Goal: Communication & Community: Answer question/provide support

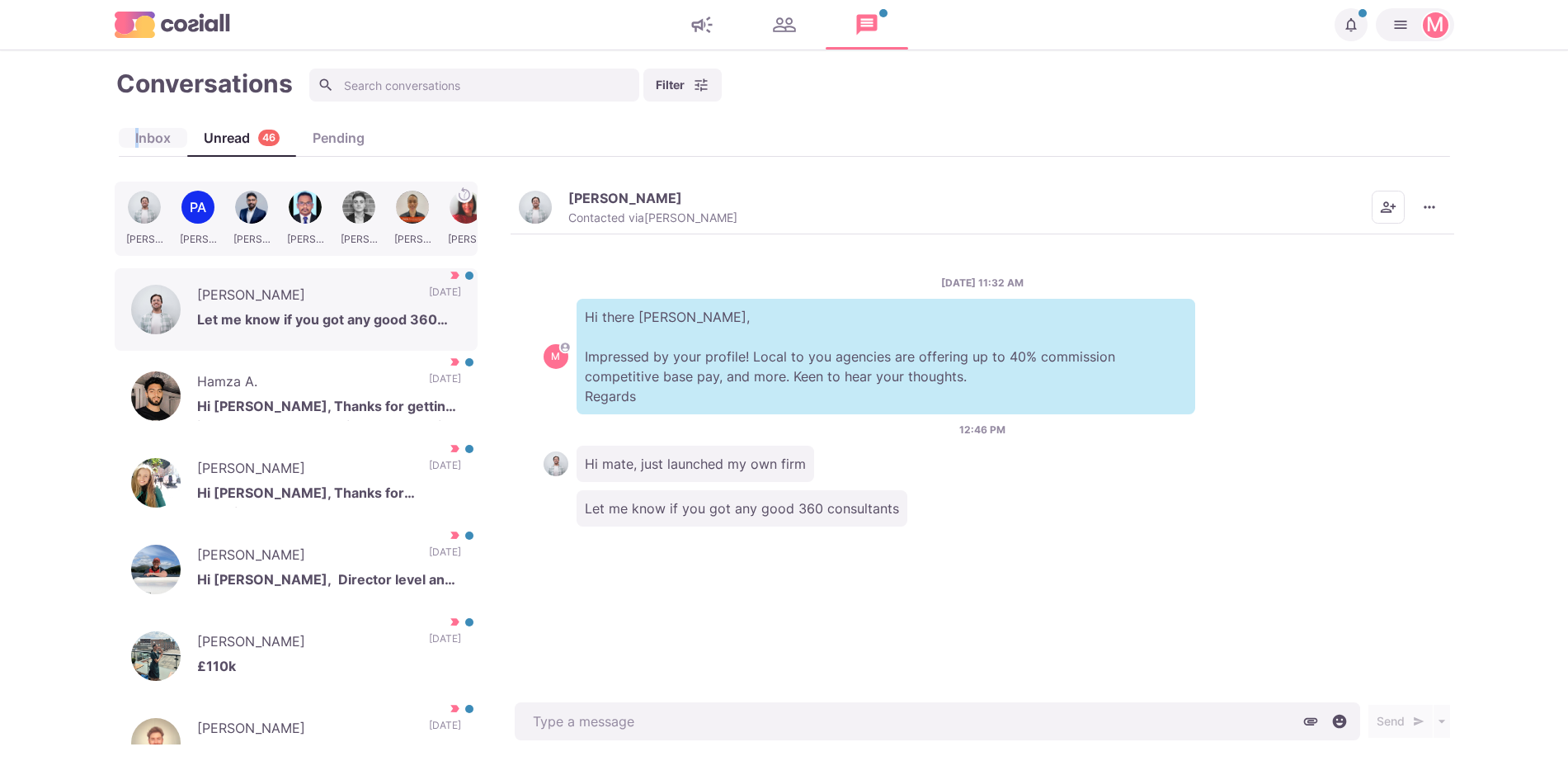
click at [136, 137] on div "Inbox" at bounding box center [153, 137] width 69 height 20
type textarea "x"
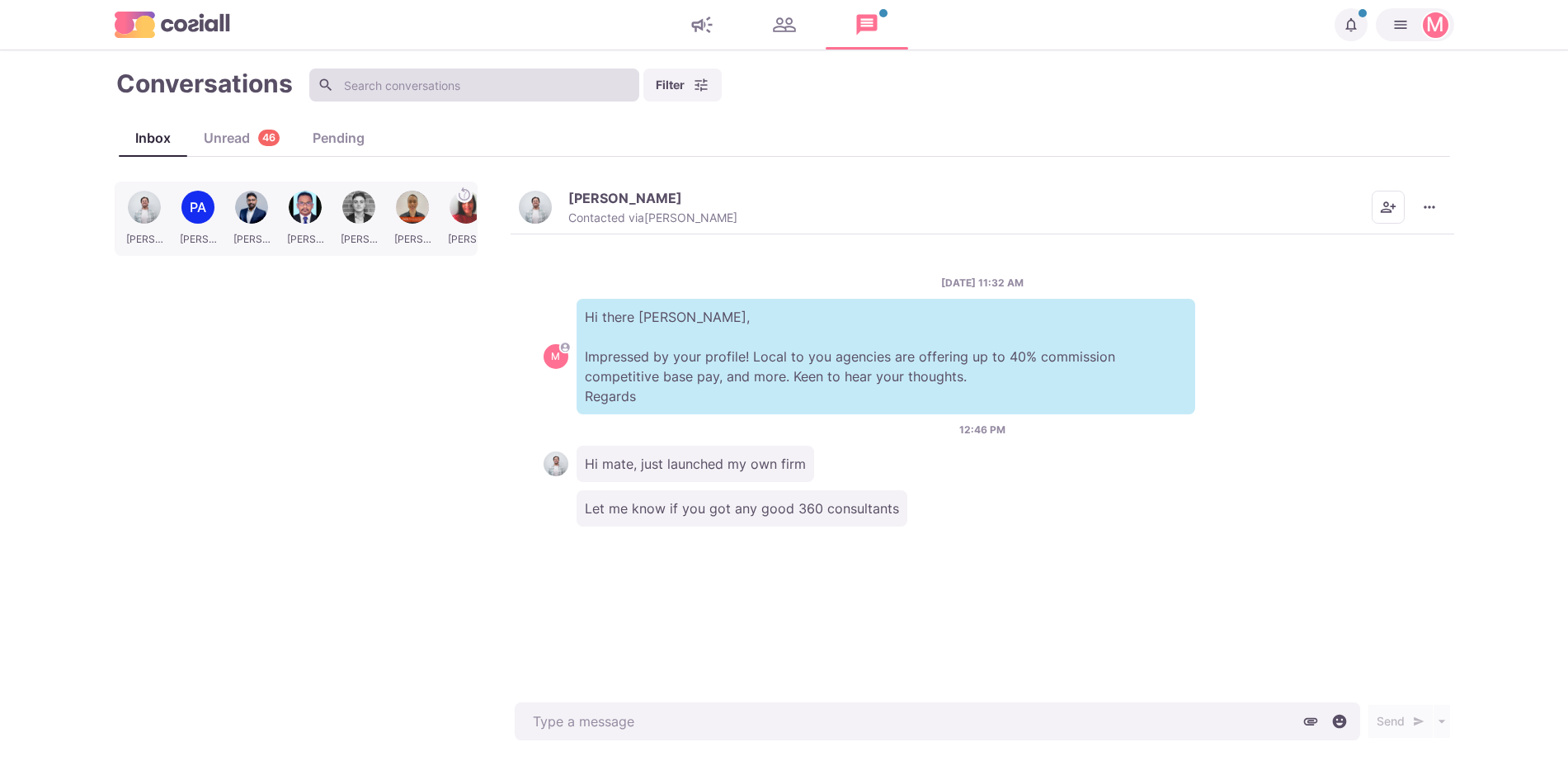
click at [416, 80] on input at bounding box center [474, 85] width 330 height 33
type input "cs"
type textarea "x"
type input "csaba"
type textarea "x"
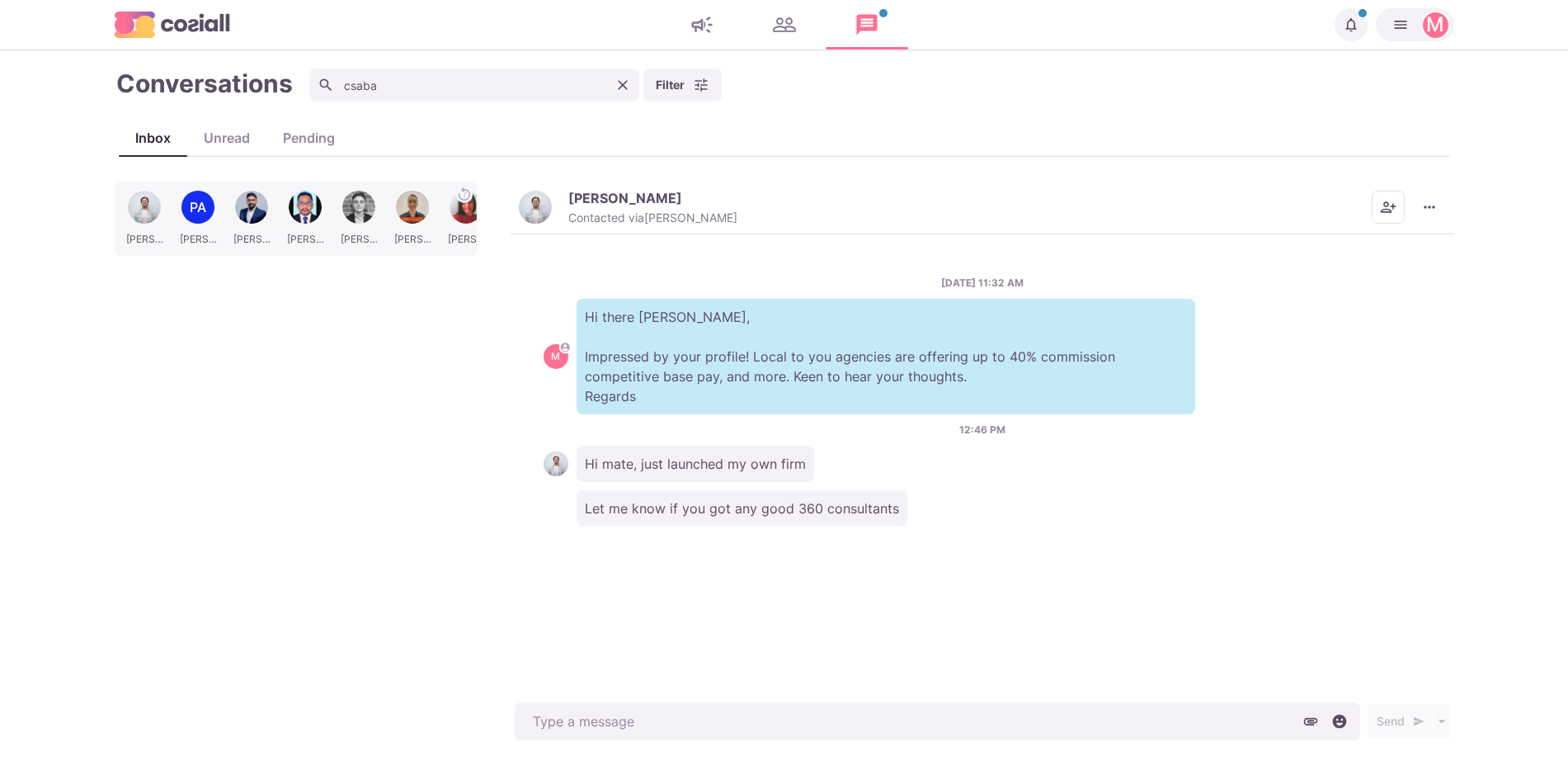
type input "csaba"
type textarea "x"
click at [619, 83] on icon "Clear" at bounding box center [622, 84] width 16 height 16
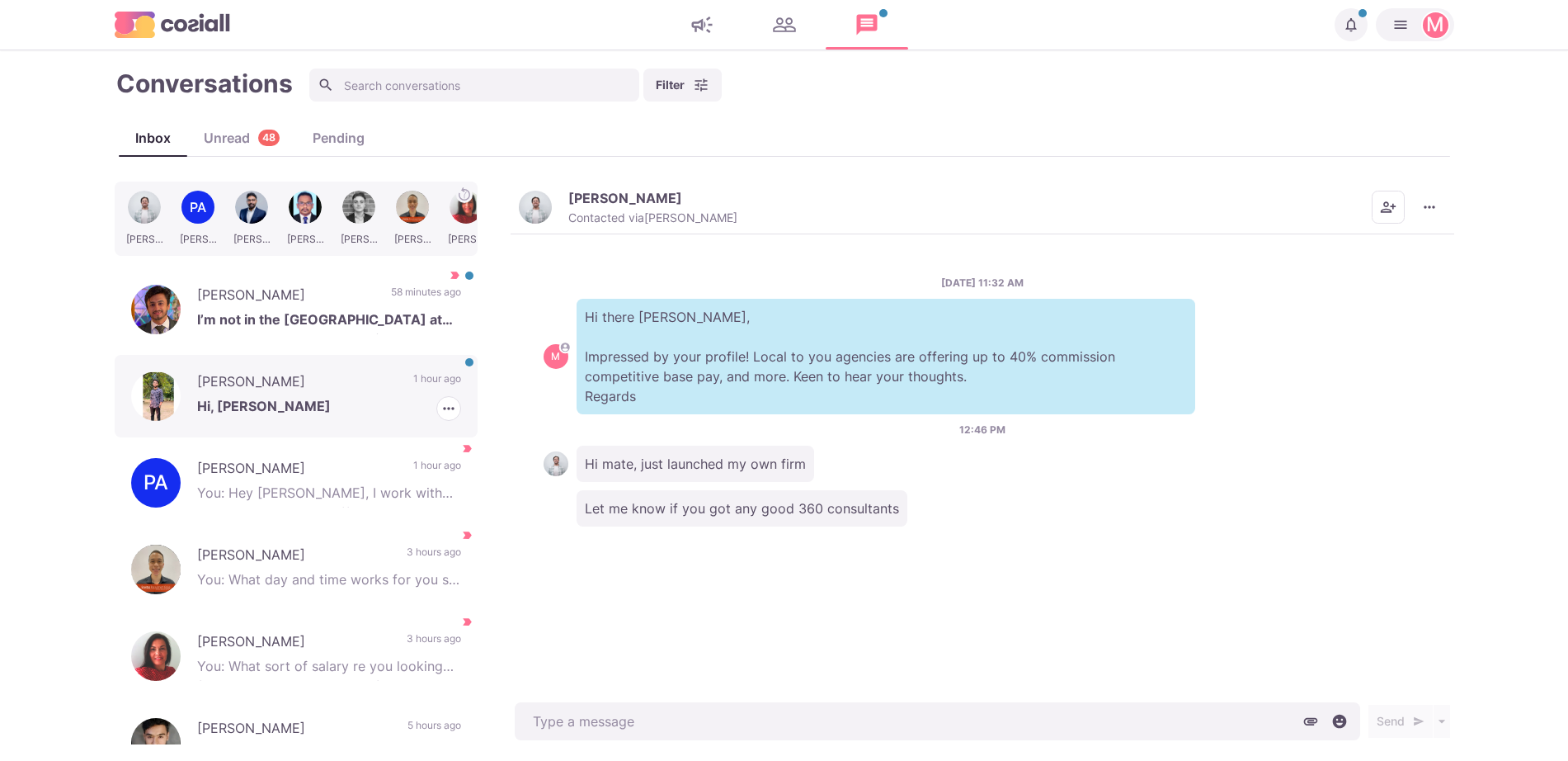
click at [413, 394] on p "1 hour ago" at bounding box center [437, 384] width 48 height 25
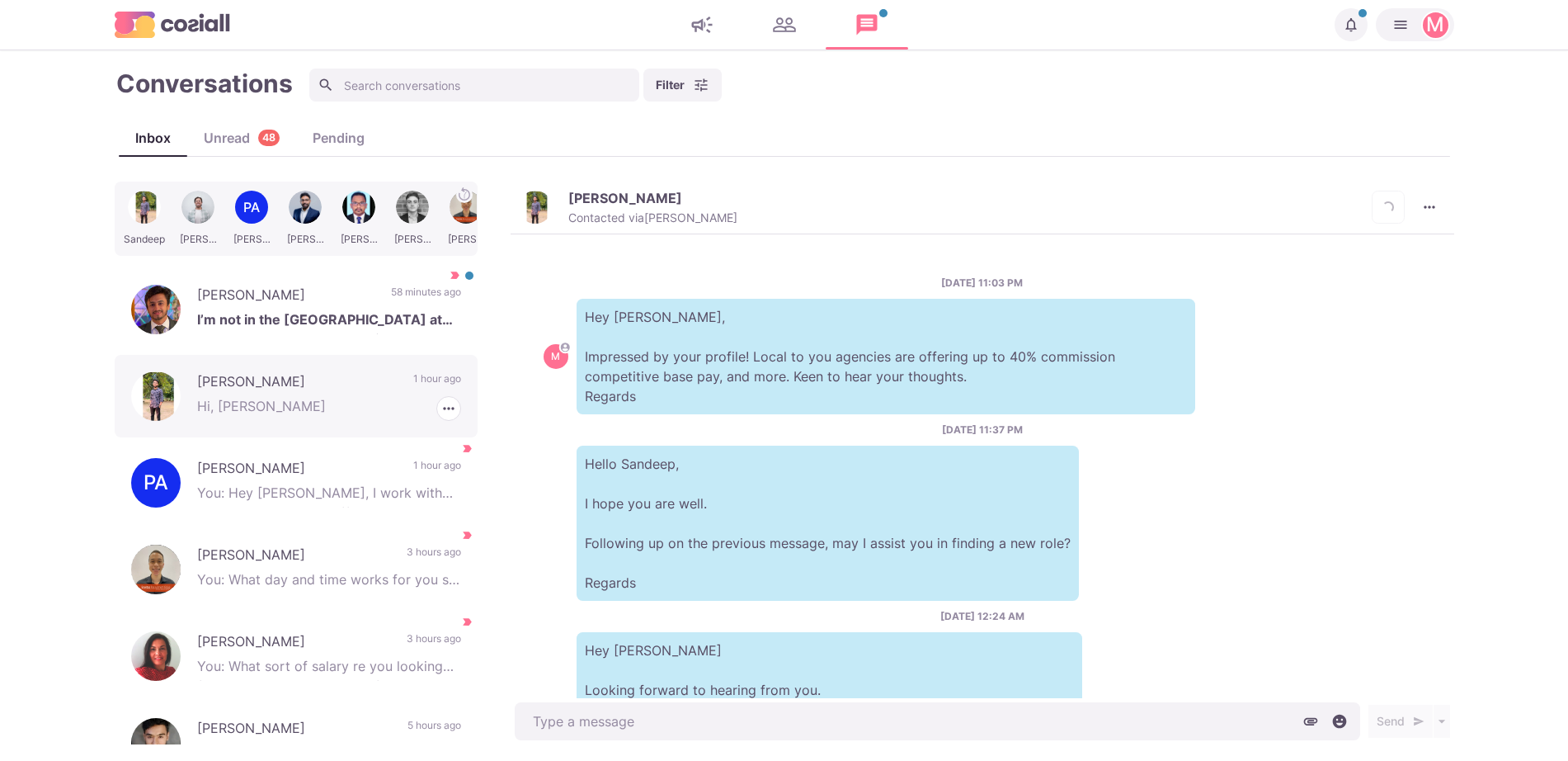
scroll to position [198, 0]
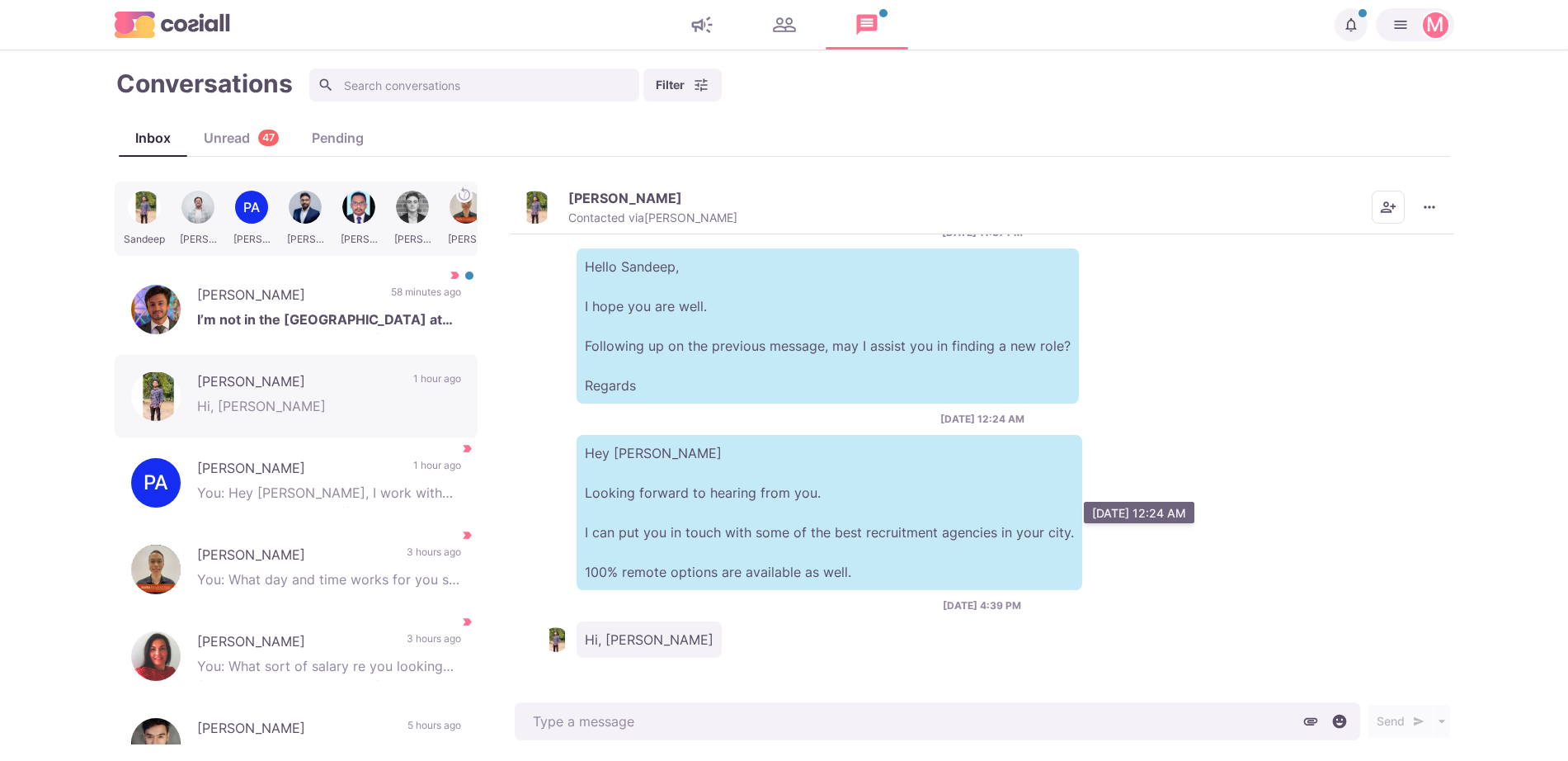
type textarea "x"
click at [737, 459] on p "Hey [PERSON_NAME] Looking forward to hearing from you. I can put you in touch w…" at bounding box center [829, 512] width 506 height 155
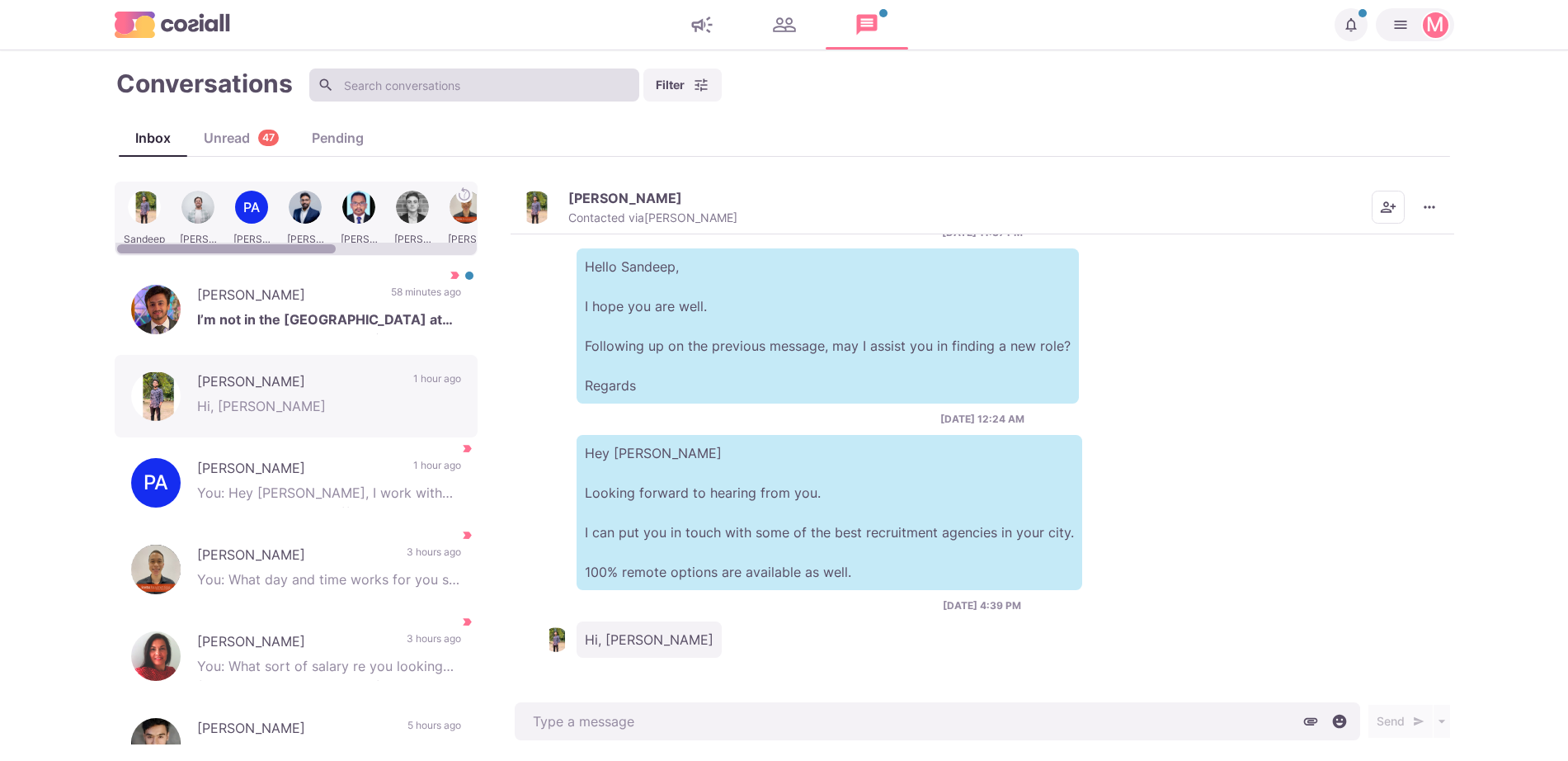
click at [356, 98] on input at bounding box center [474, 85] width 330 height 33
type input "jenn"
type textarea "x"
type input "[PERSON_NAME]"
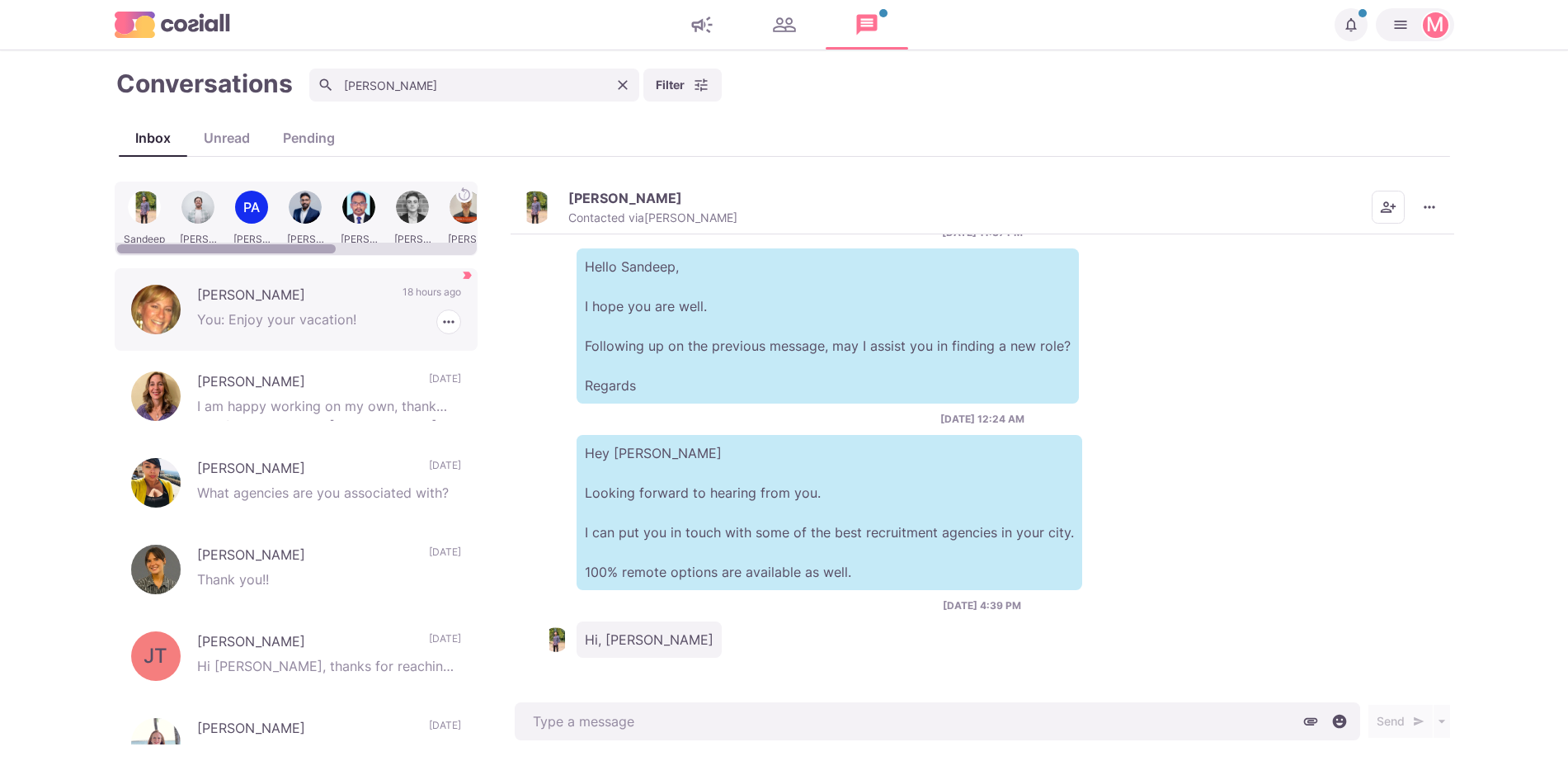
click at [374, 293] on div "[PERSON_NAME] You: Enjoy your vacation! 18 hours ago [PERSON_NAME] as Unread Ma…" at bounding box center [296, 309] width 363 height 82
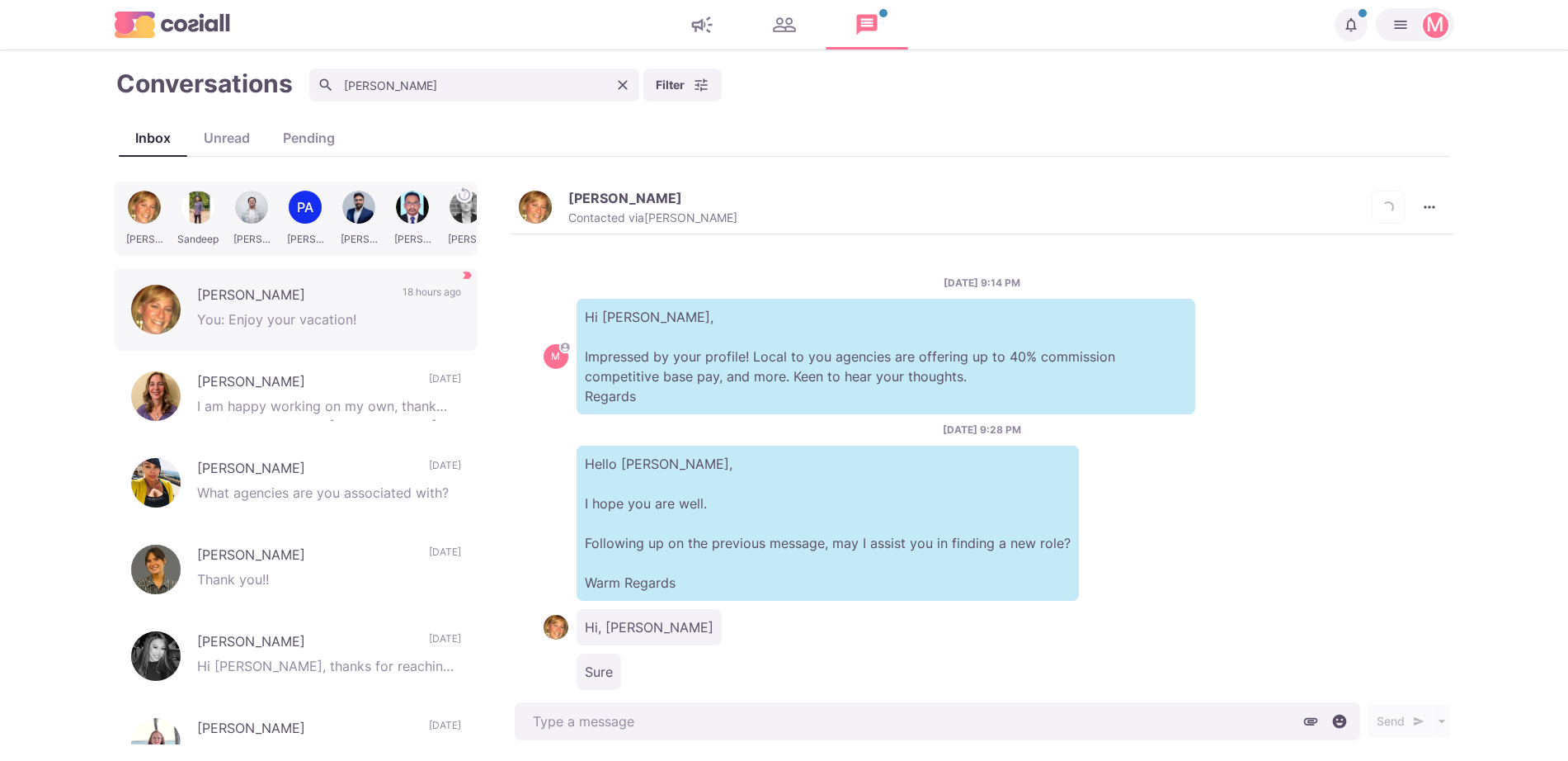
scroll to position [708, 0]
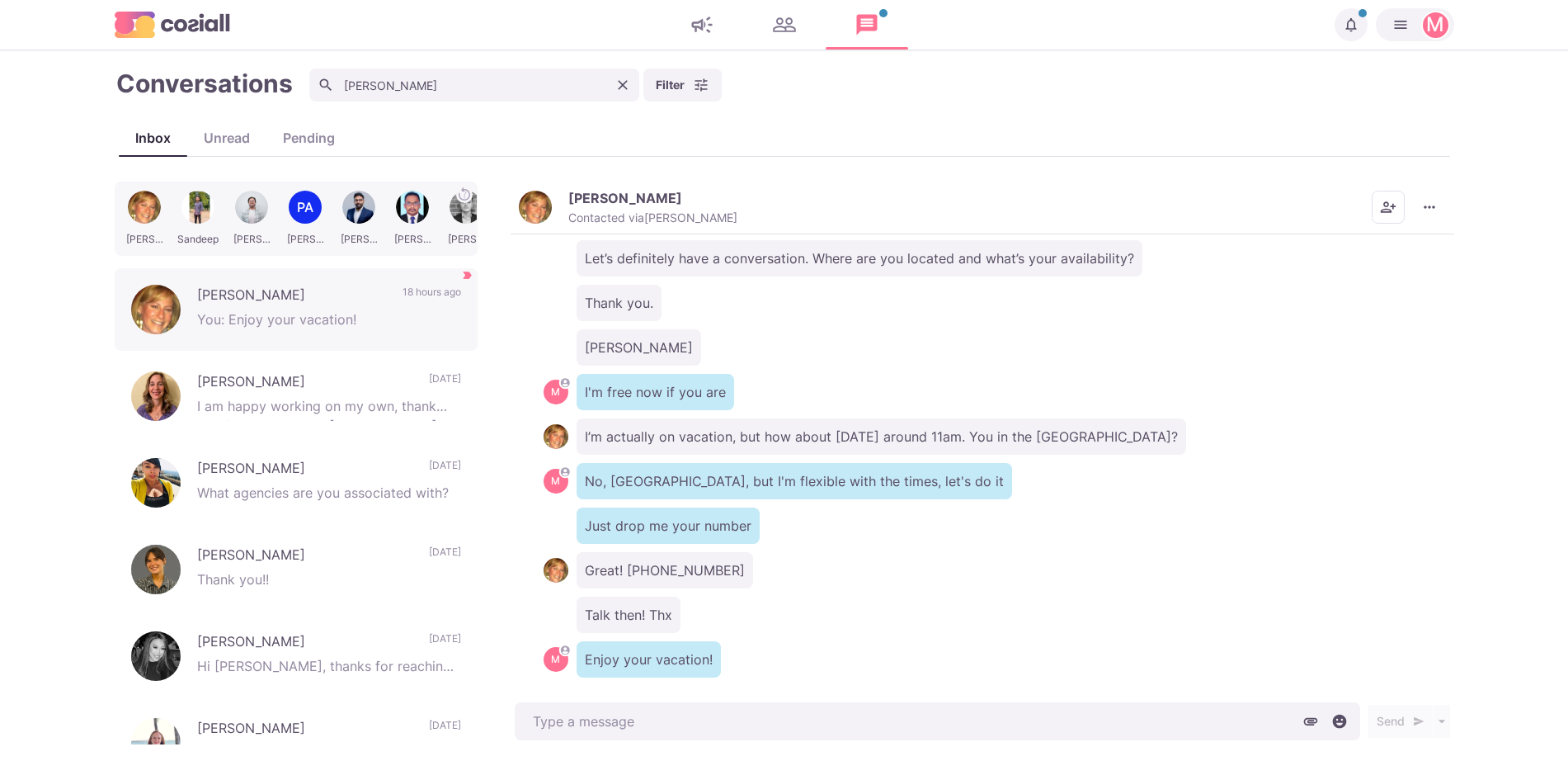
click at [860, 552] on div "Great! [PHONE_NUMBER]" at bounding box center [983, 570] width 878 height 36
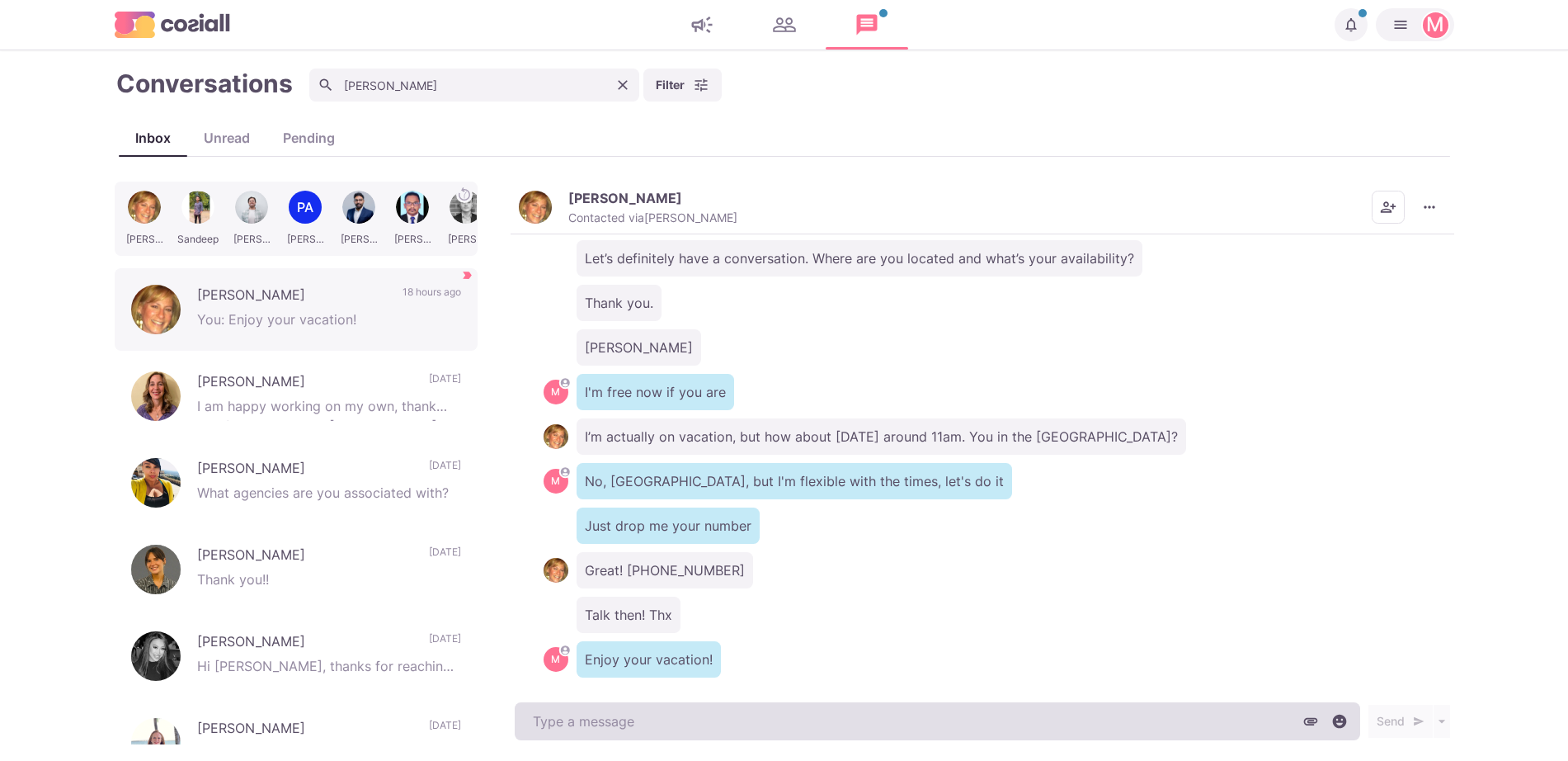
click at [710, 715] on textarea at bounding box center [937, 721] width 846 height 38
type textarea "x"
type textarea "I"
type textarea "x"
type textarea "I'm"
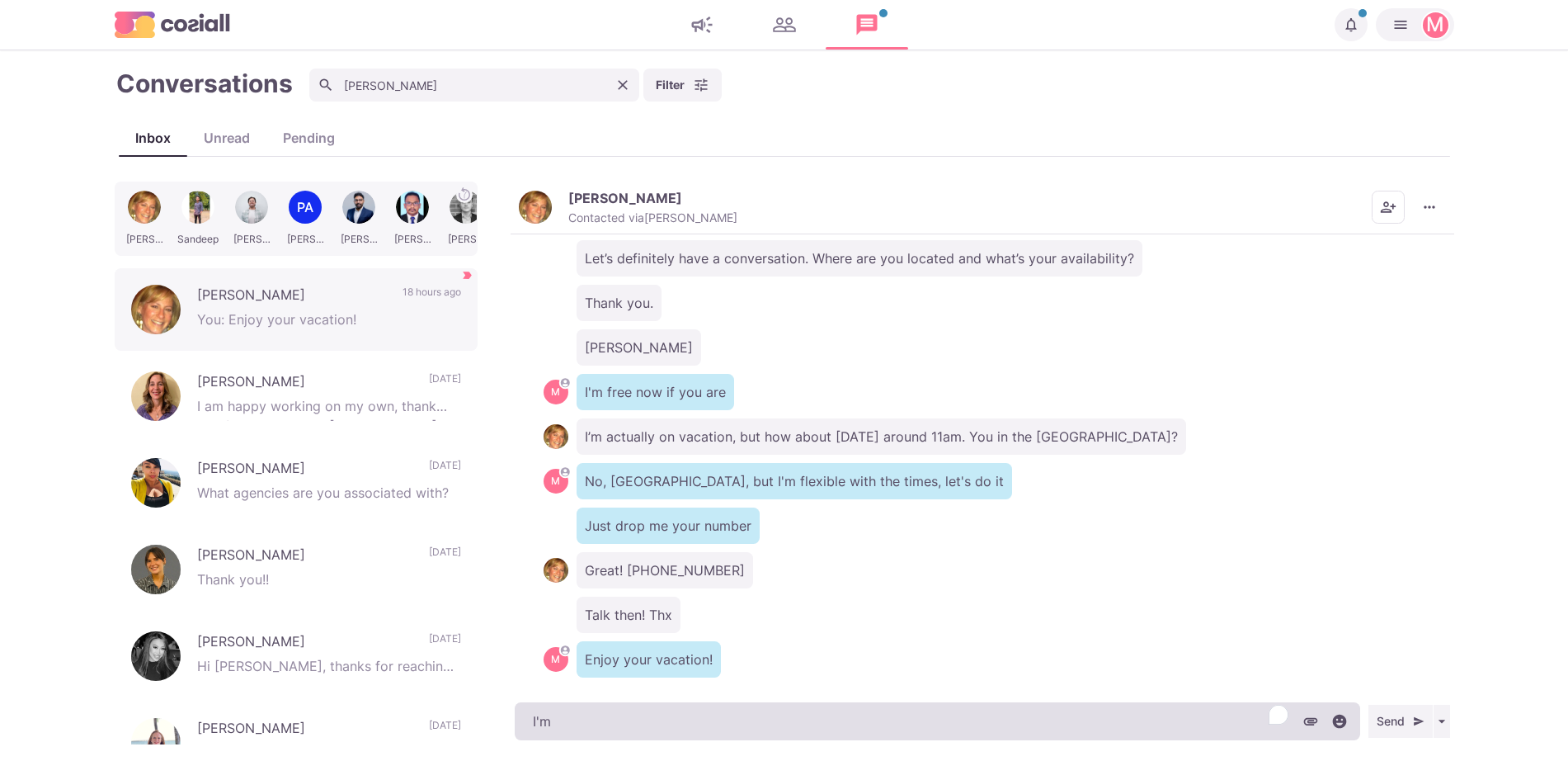
type textarea "x"
type textarea "I'm w"
type textarea "x"
type textarea "I'm wra"
type textarea "x"
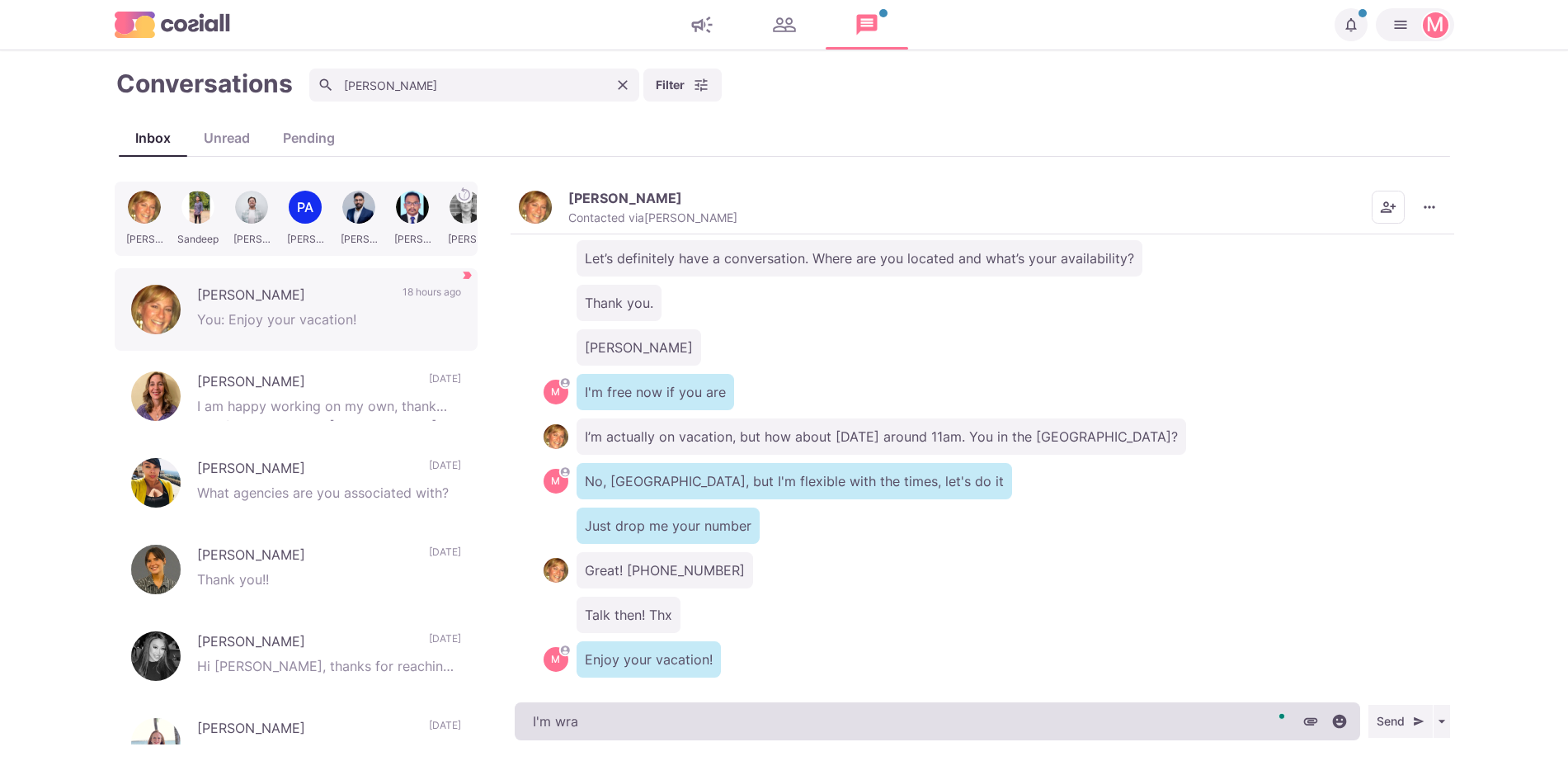
type textarea "I'm wrap"
type textarea "x"
type textarea "I'm wrappi"
type textarea "x"
type textarea "I'm wrapping"
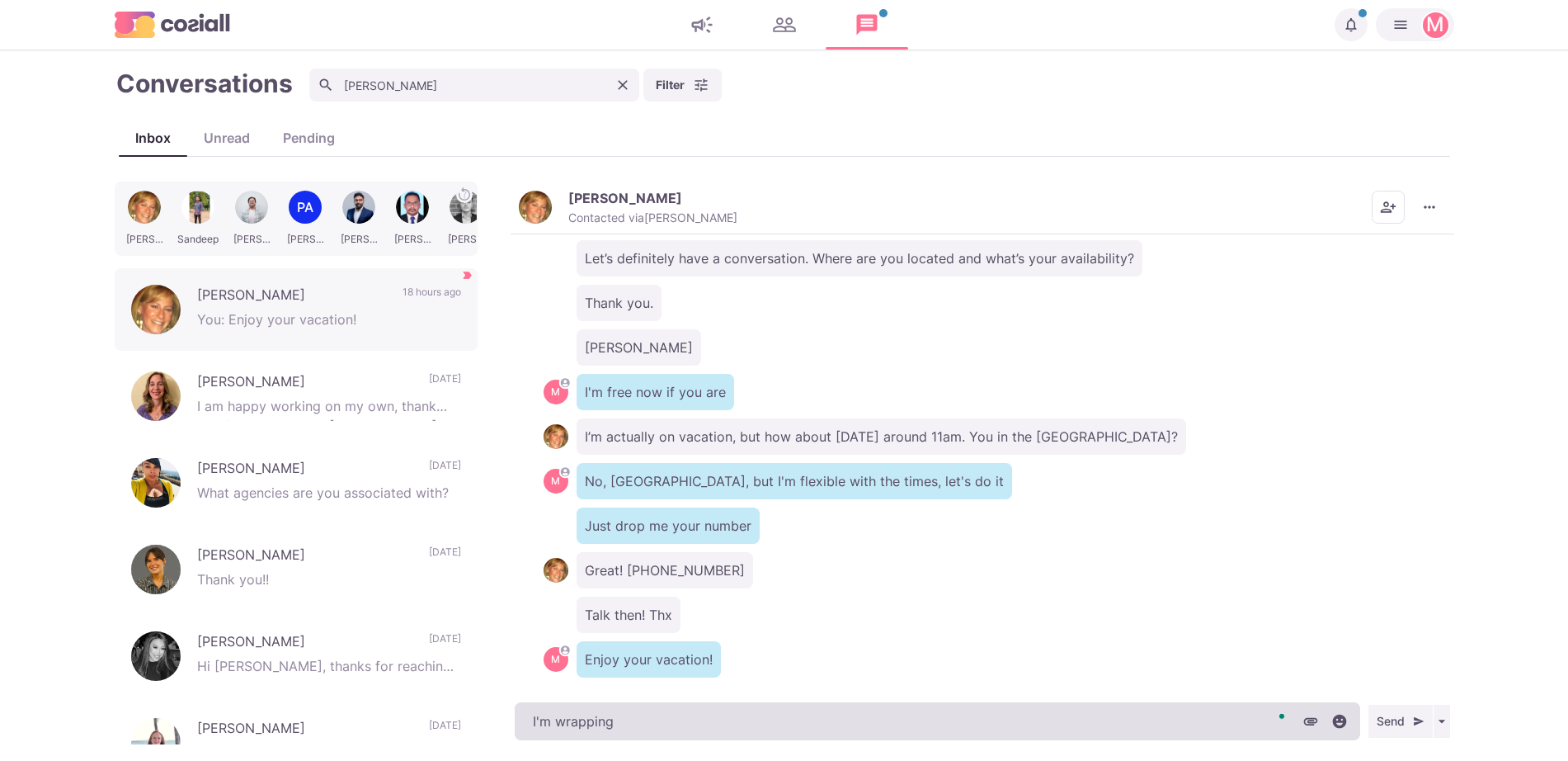
type textarea "x"
type textarea "I'm wrapping u"
type textarea "x"
type textarea "I'm wrapping up"
type textarea "x"
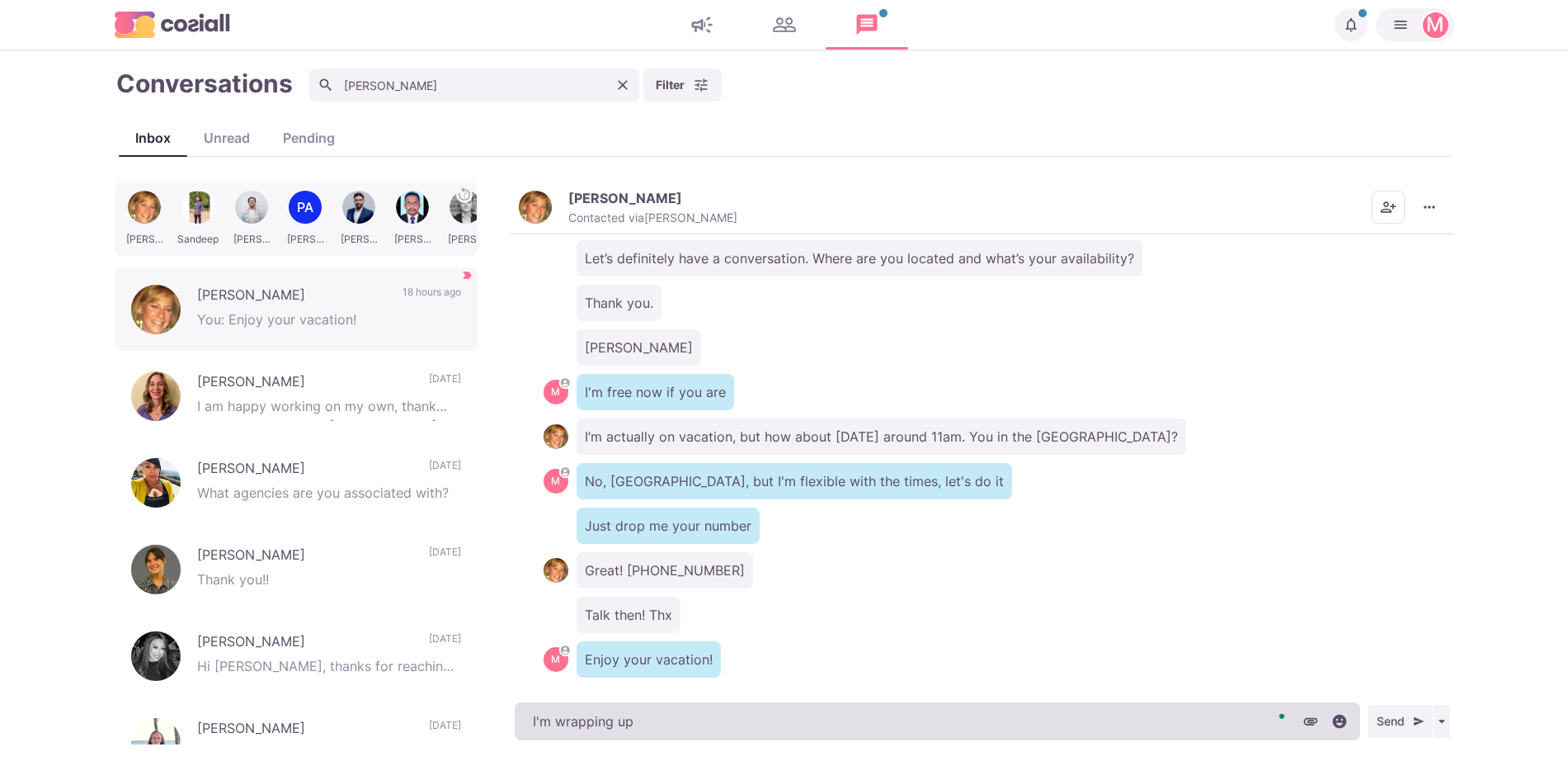
type textarea "I'm wrapping up a"
type textarea "x"
type textarea "I'm wrapping up a"
type textarea "x"
type textarea "I'm wrapping up a ca"
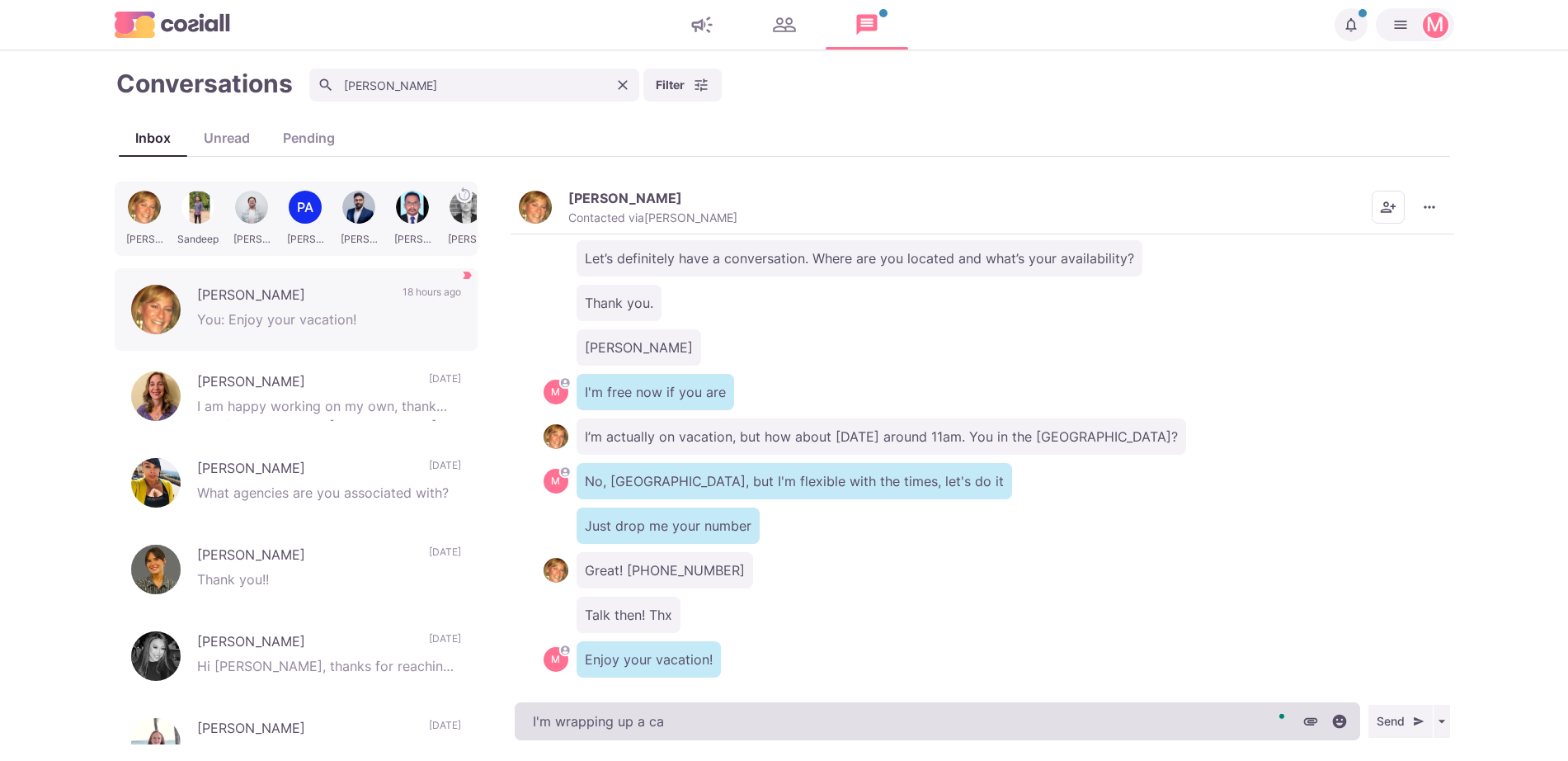
type textarea "x"
type textarea "I'm wrapping up a cal"
type textarea "x"
type textarea "I'm wrapping up a call"
type textarea "x"
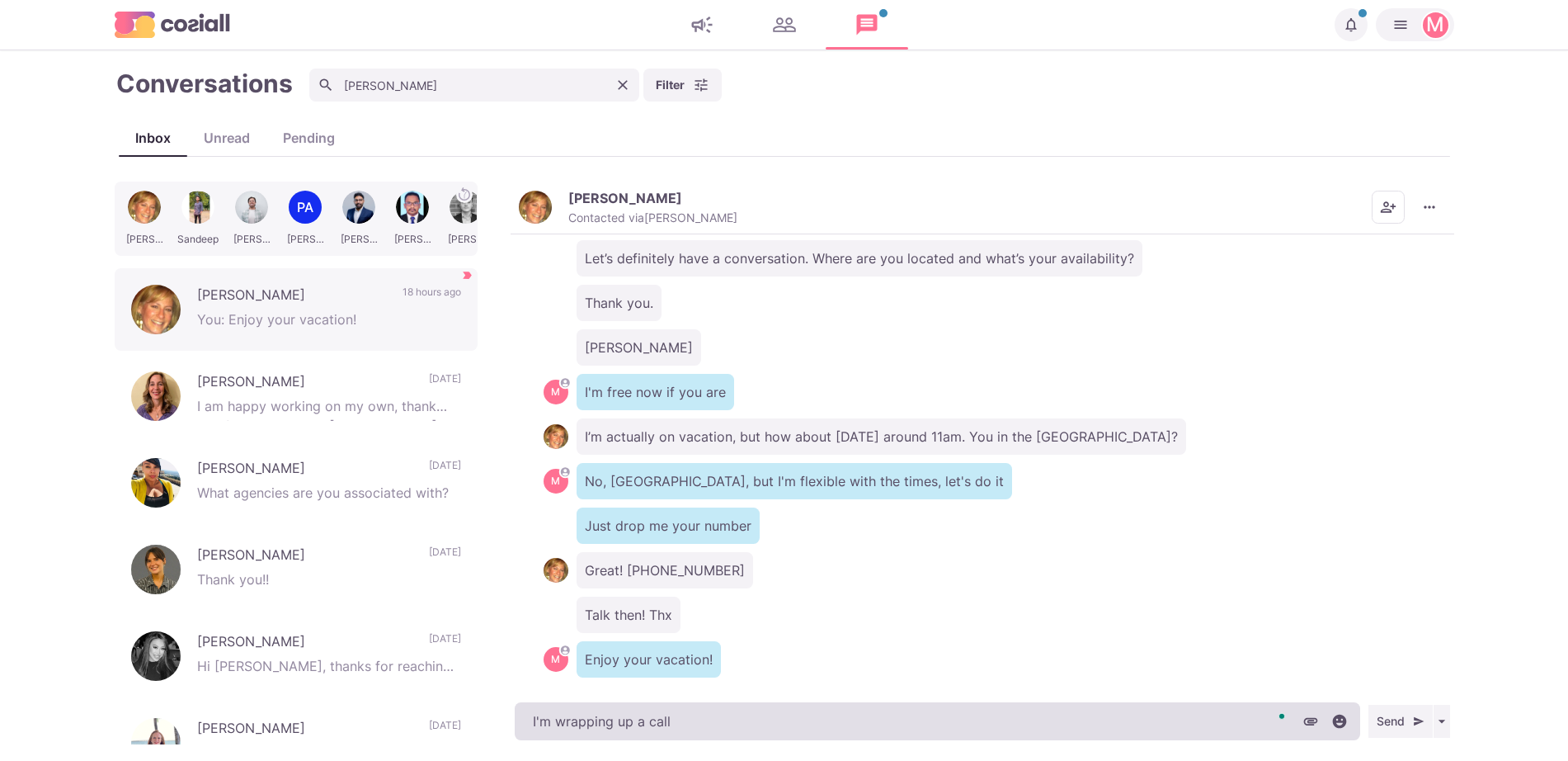
type textarea "I'm wrapping up a call,"
type textarea "x"
type textarea "I'm wrapping up a call,"
type textarea "x"
type textarea "I'm wrapping up a call, I"
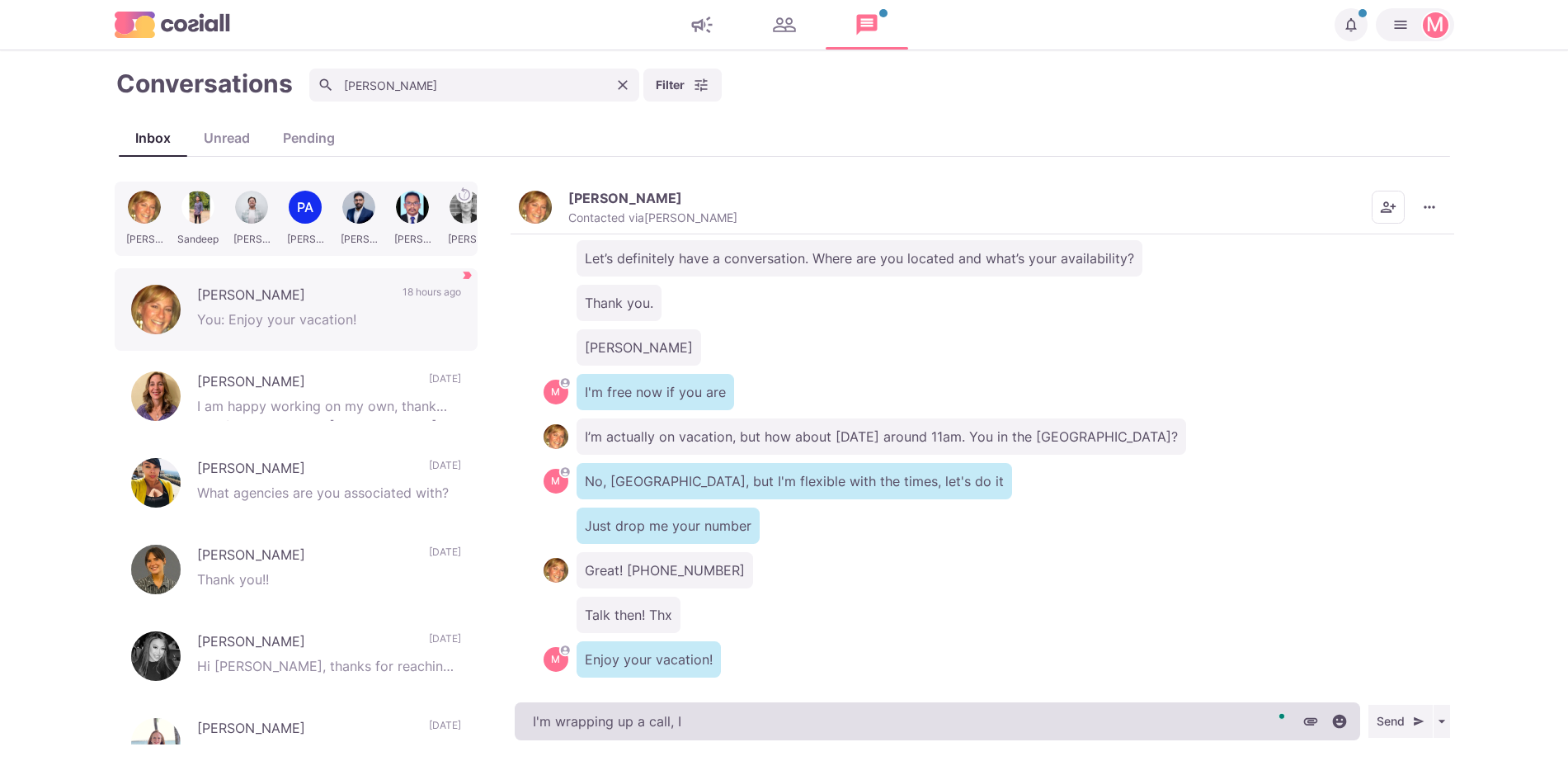
type textarea "x"
type textarea "I'm wrapping up a call, I"
type textarea "x"
type textarea "I'm wrapping up a call, I w"
type textarea "x"
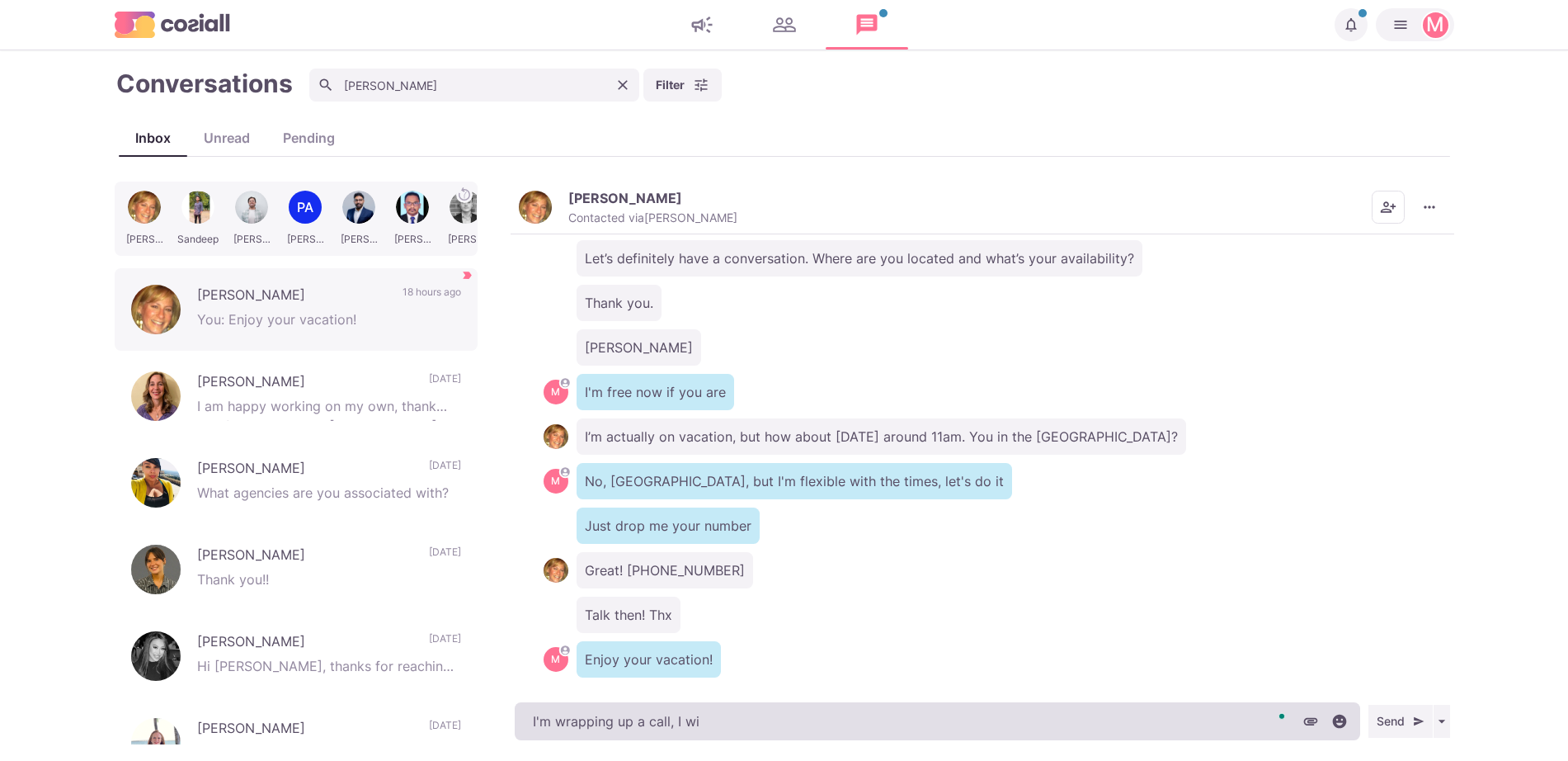
type textarea "I'm wrapping up a call, I wil"
type textarea "x"
type textarea "I'm wrapping up a call, I will"
type textarea "x"
type textarea "I'm wrapping up a call, I will g"
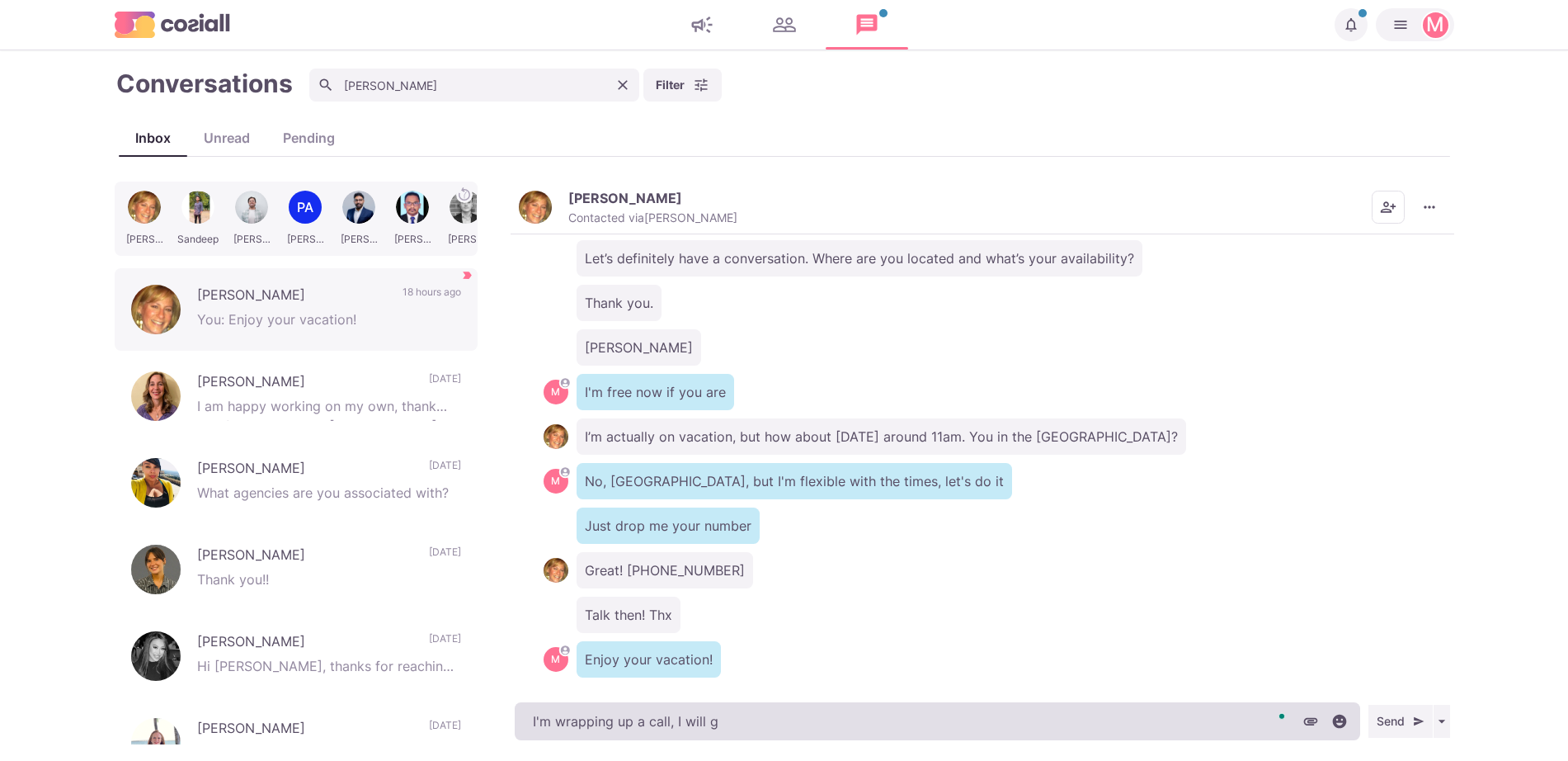
type textarea "x"
type textarea "I'm wrapping up a call, I will go"
type textarea "x"
type textarea "I'm wrapping up a call, I will go"
type textarea "x"
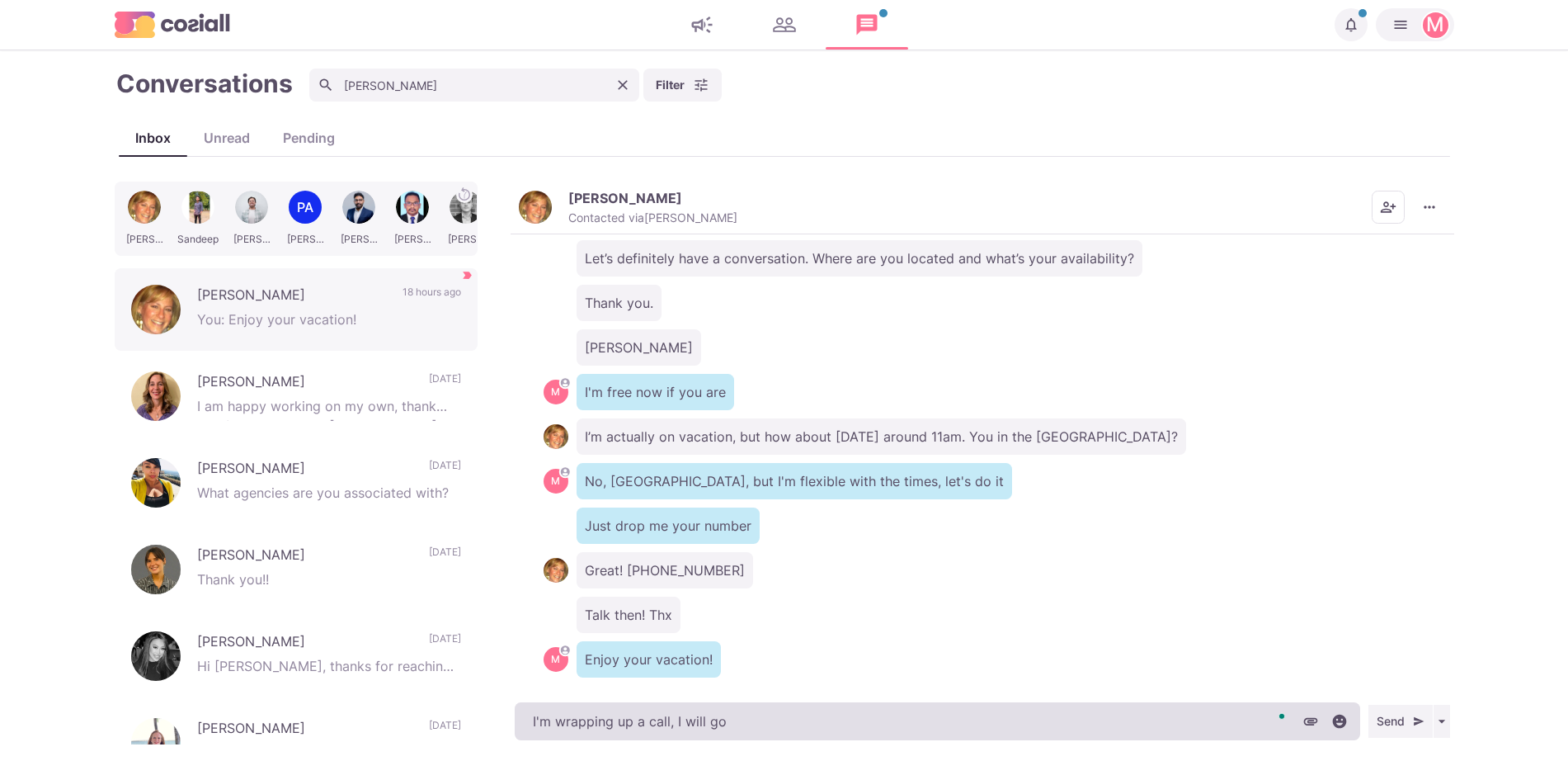
type textarea "I'm wrapping up a call, I will go b"
type textarea "x"
type textarea "I'm wrapping up a call, I will go bac"
type textarea "x"
type textarea "I'm wrapping up a call, I will go back t"
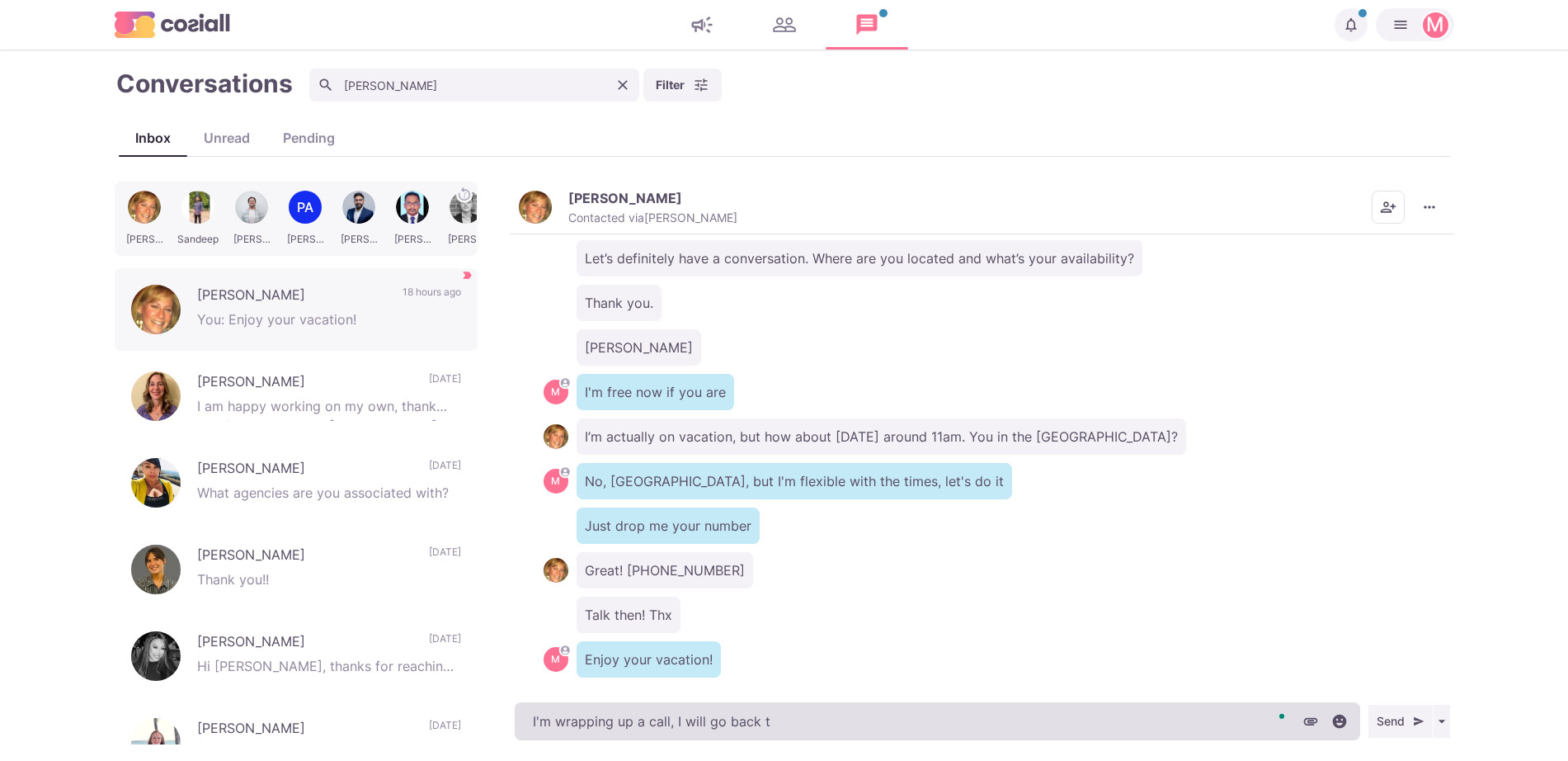
type textarea "x"
type textarea "I'm wrapping up a call, I will go back"
type textarea "x"
type textarea "I'm wrapping up a call, I will go back"
type textarea "x"
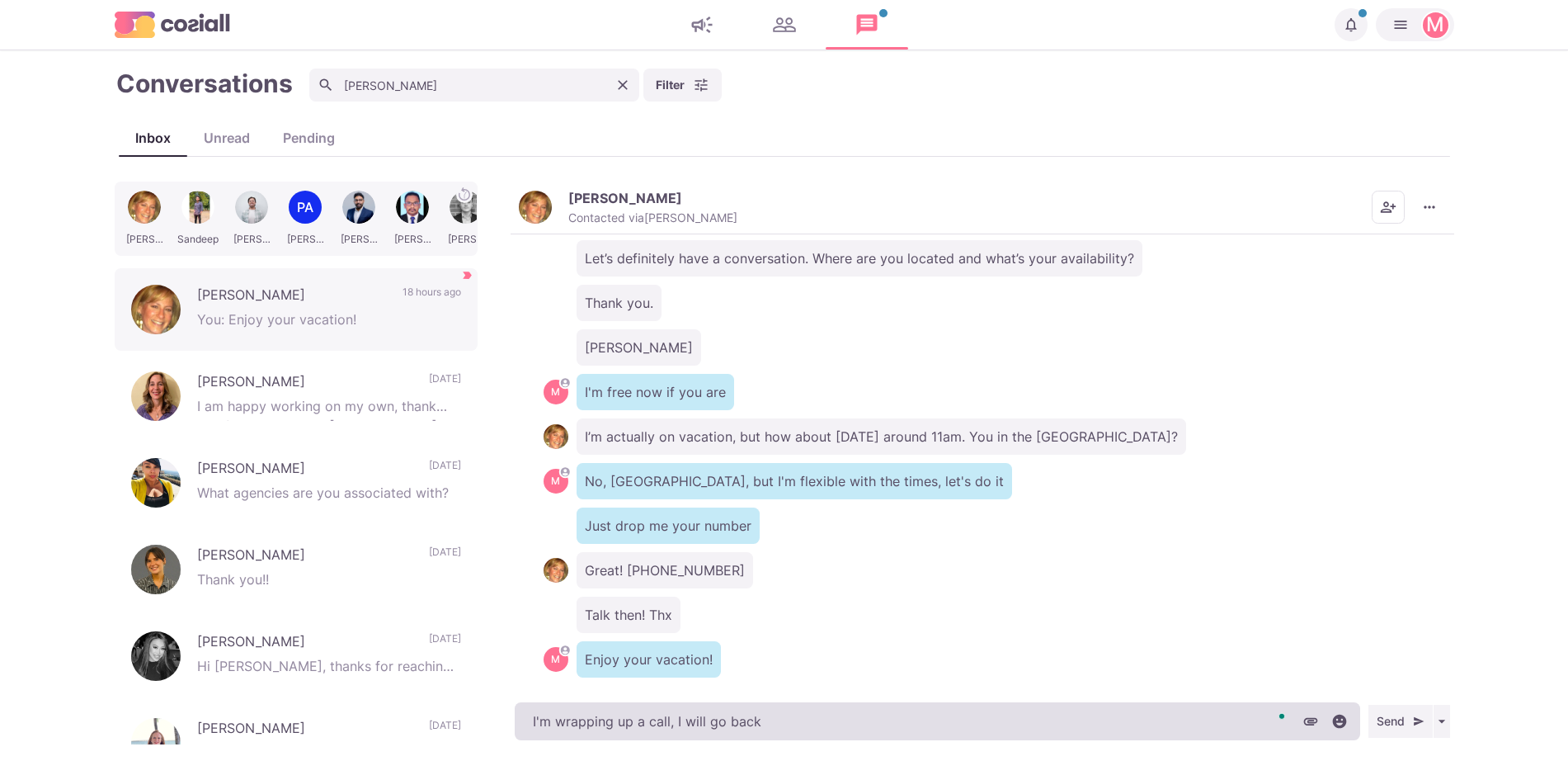
type textarea "I'm wrapping up a call, I will go bac"
type textarea "x"
type textarea "I'm wrapping up a call, I will go ba"
type textarea "x"
type textarea "I'm wrapping up a call, I will go b"
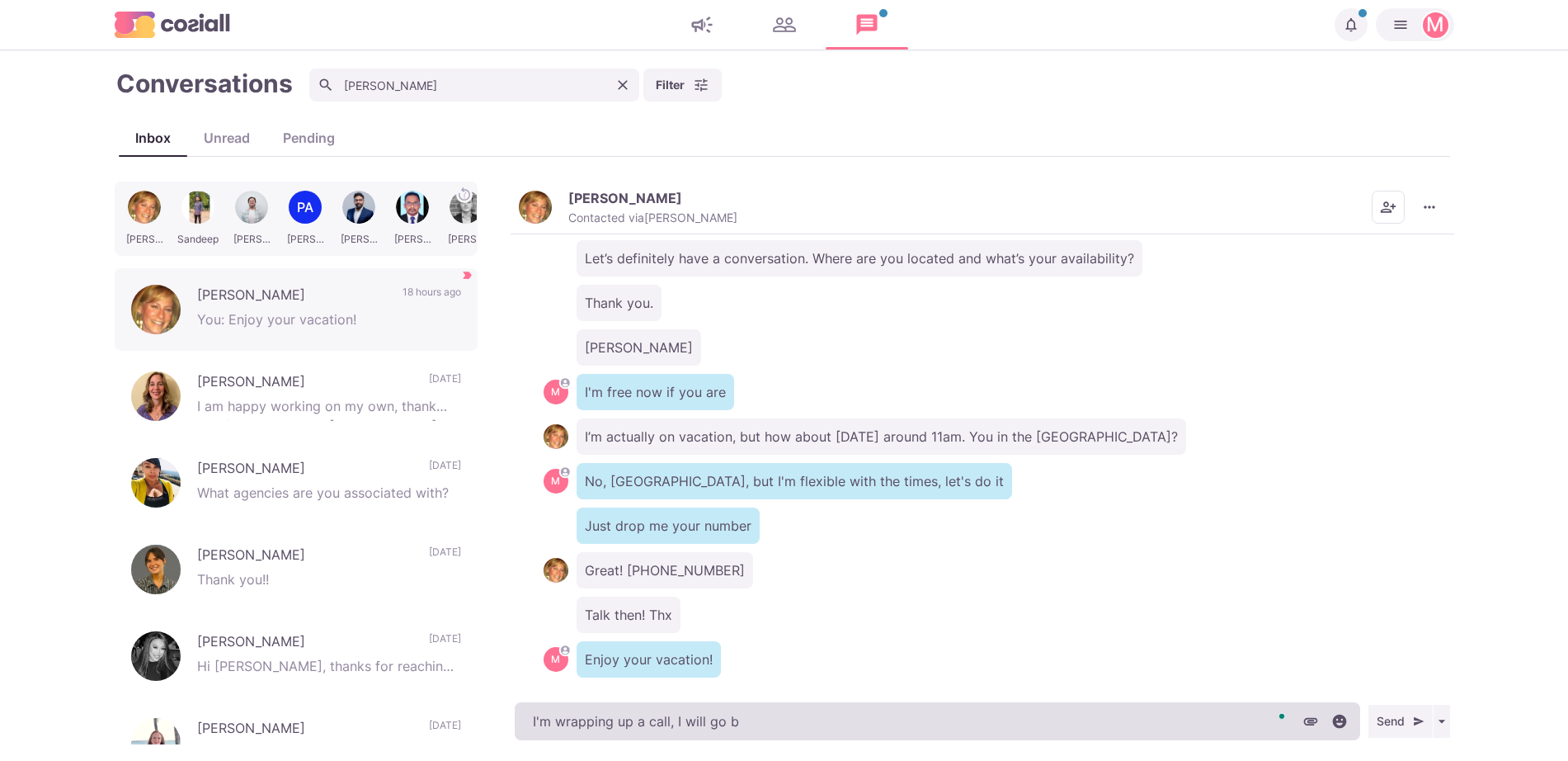
type textarea "x"
type textarea "I'm wrapping up a call, I will go"
type textarea "x"
type textarea "I'm wrapping up a call, I will go"
type textarea "x"
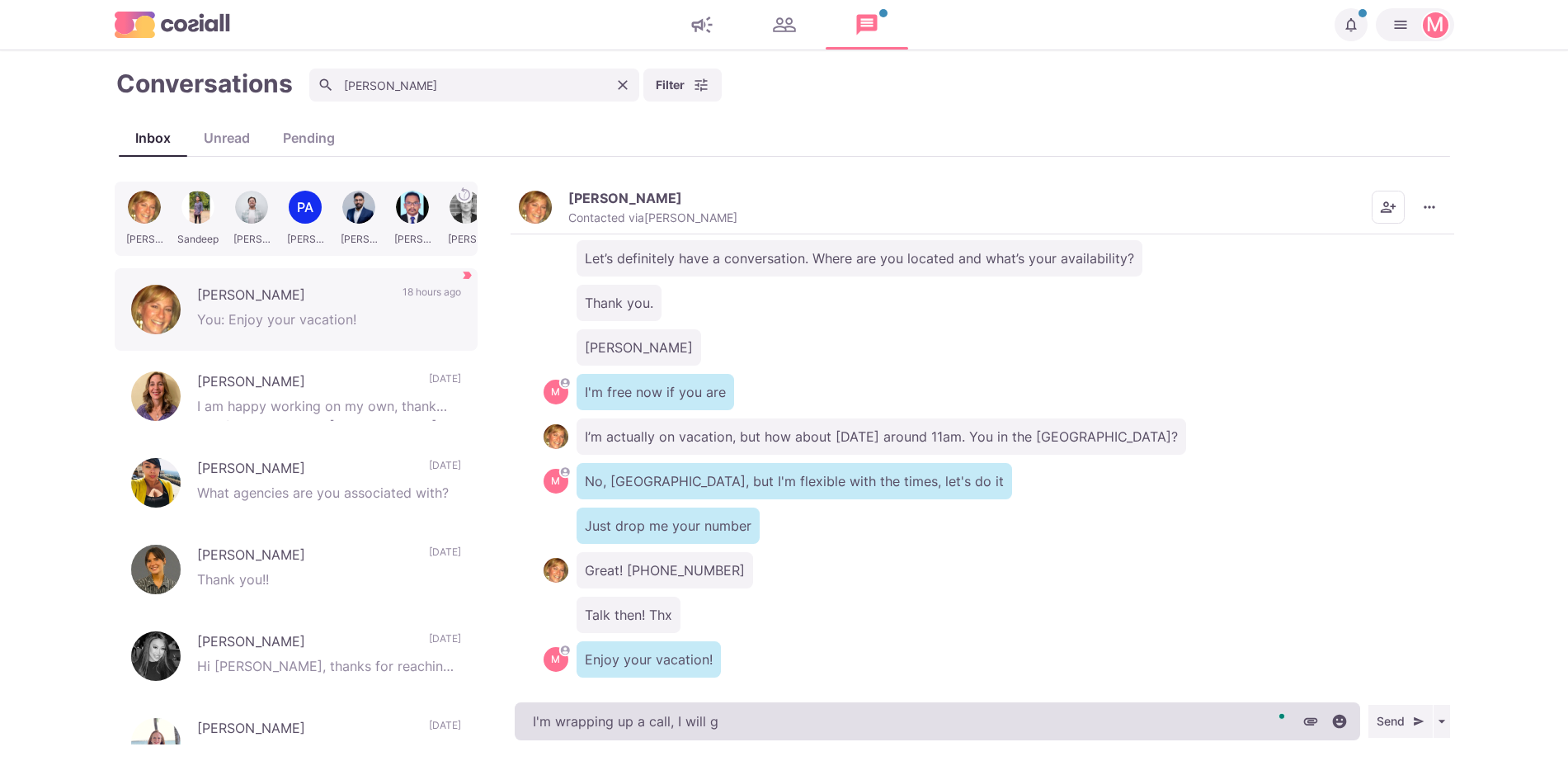
type textarea "I'm wrapping up a call, I will"
type textarea "x"
type textarea "I'm wrapping up a call, I will"
type textarea "x"
type textarea "I'm wrapping up a call, I will"
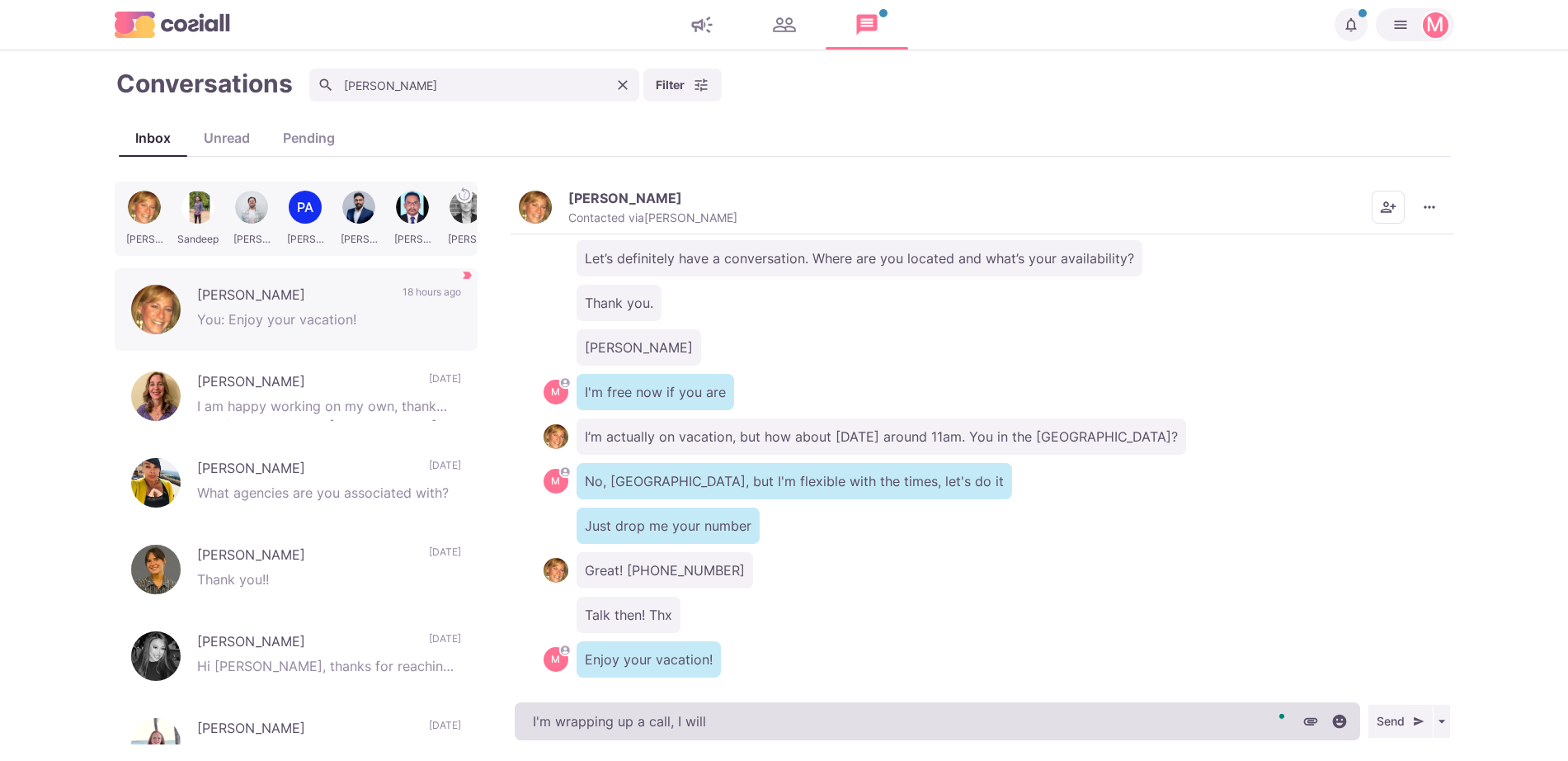
type textarea "x"
type textarea "I'm wrapping up a call, I will c"
type textarea "x"
type textarea "I'm wrapping up a call, I will ca"
type textarea "x"
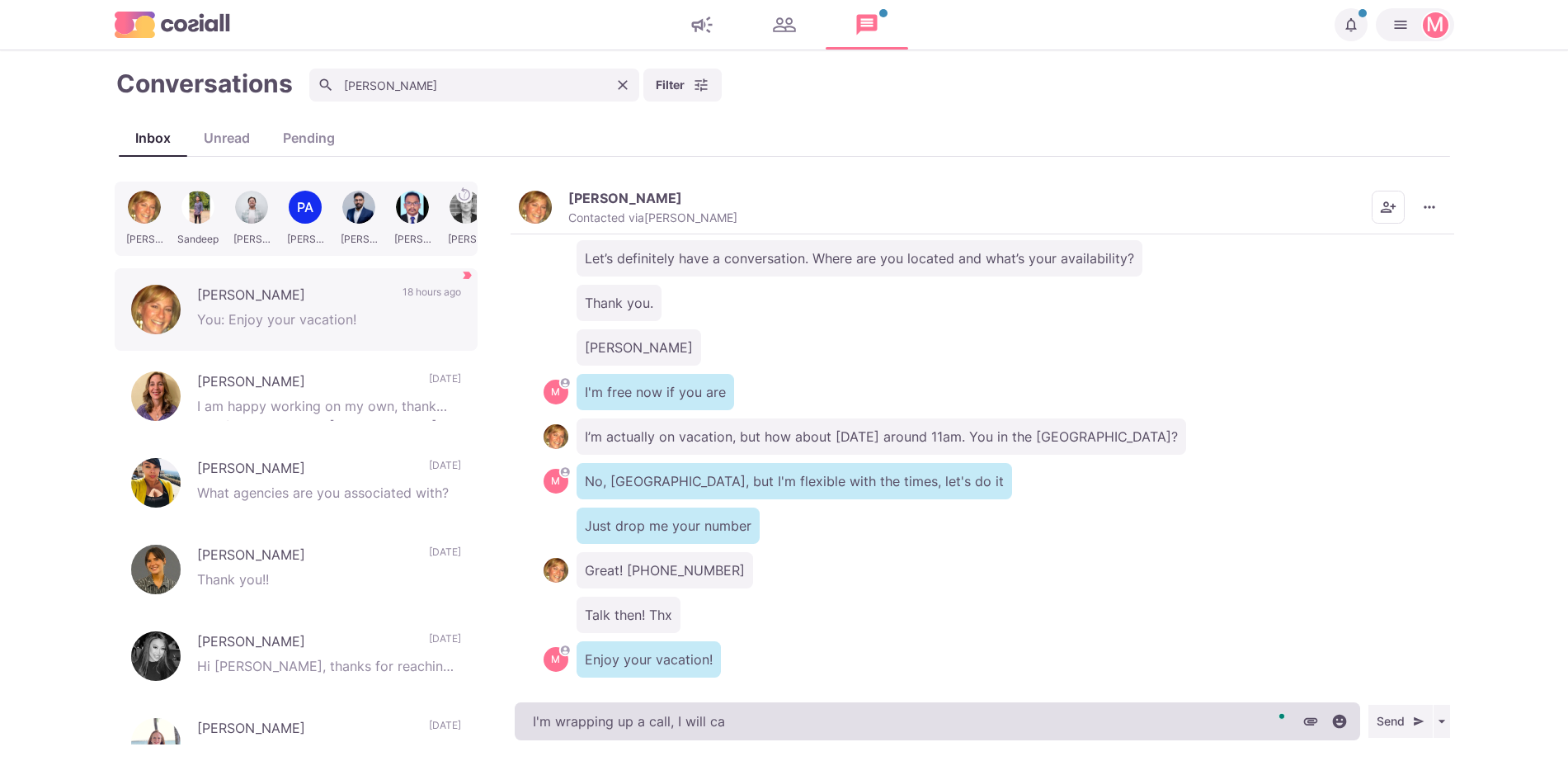
type textarea "I'm wrapping up a call, I will cal"
type textarea "x"
type textarea "I'm wrapping up a call, I will call"
type textarea "x"
type textarea "I'm wrapping up a call, I will call y"
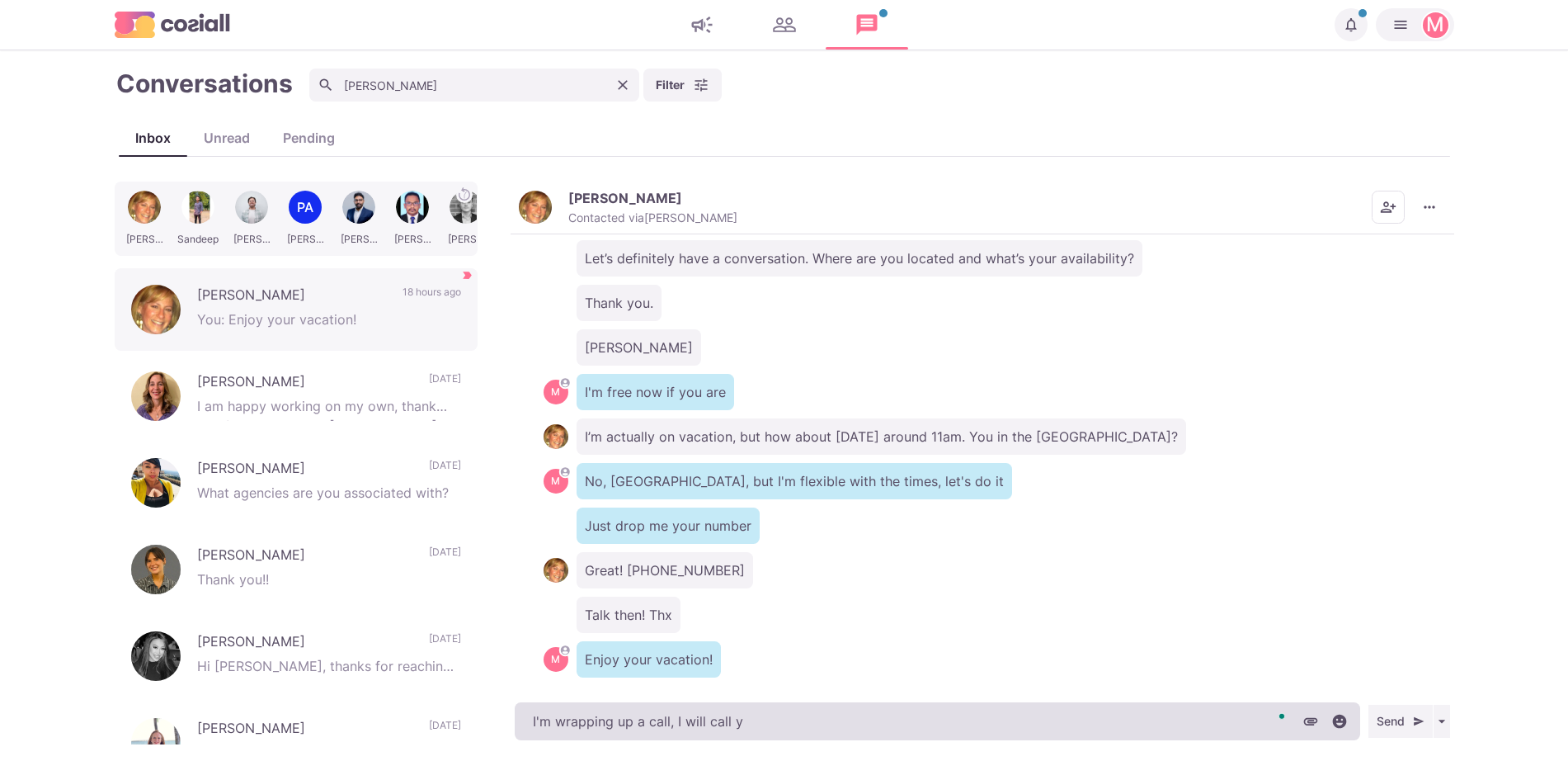
type textarea "x"
type textarea "I'm wrapping up a call, I will call yo"
type textarea "x"
type textarea "I'm wrapping up a call, I will call you"
type textarea "x"
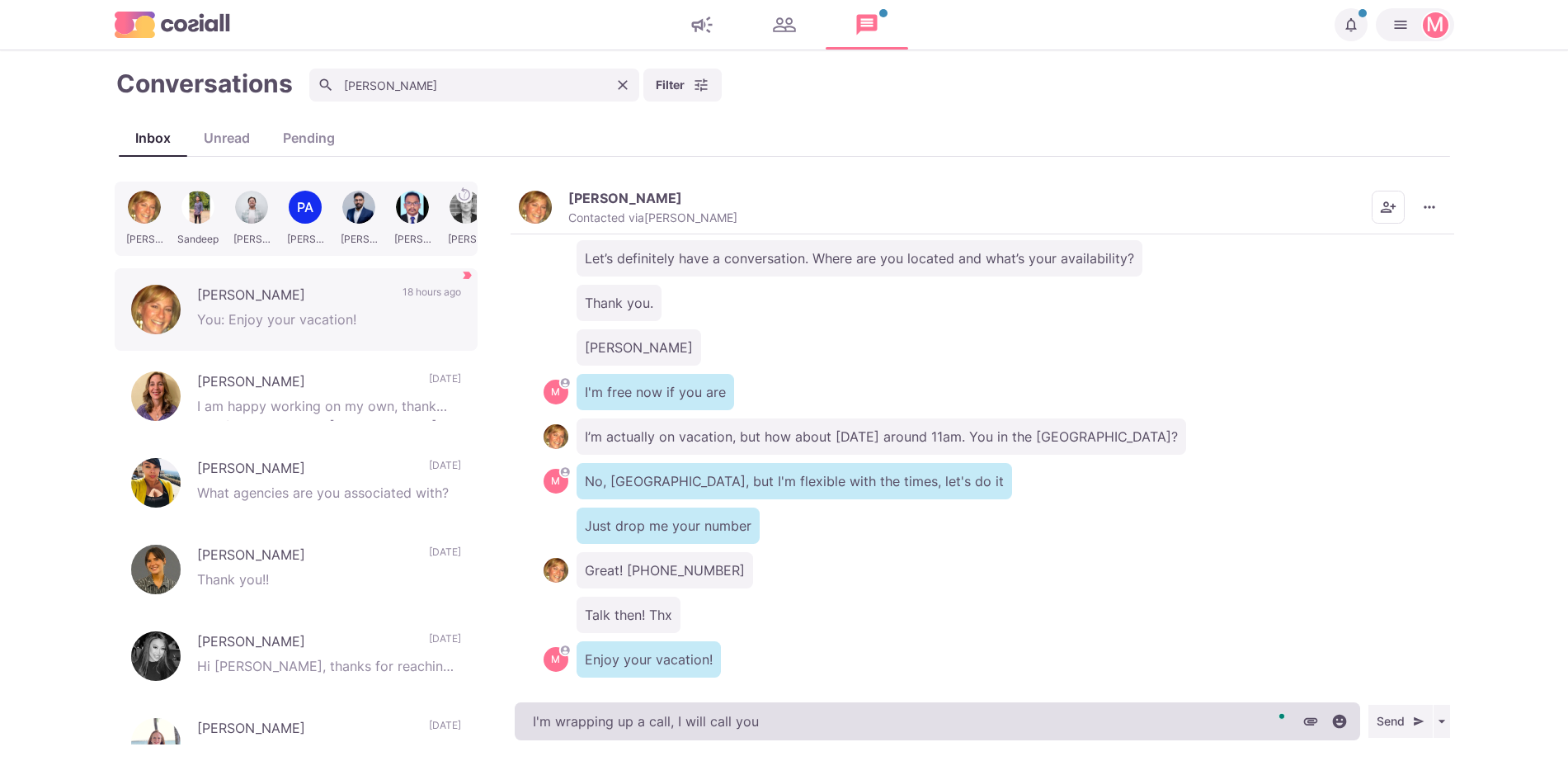
type textarea "I'm wrapping up a call, I will call you i"
type textarea "x"
type textarea "I'm wrapping up a call, I will call you in"
type textarea "x"
type textarea "I'm wrapping up a call, I will call you in a"
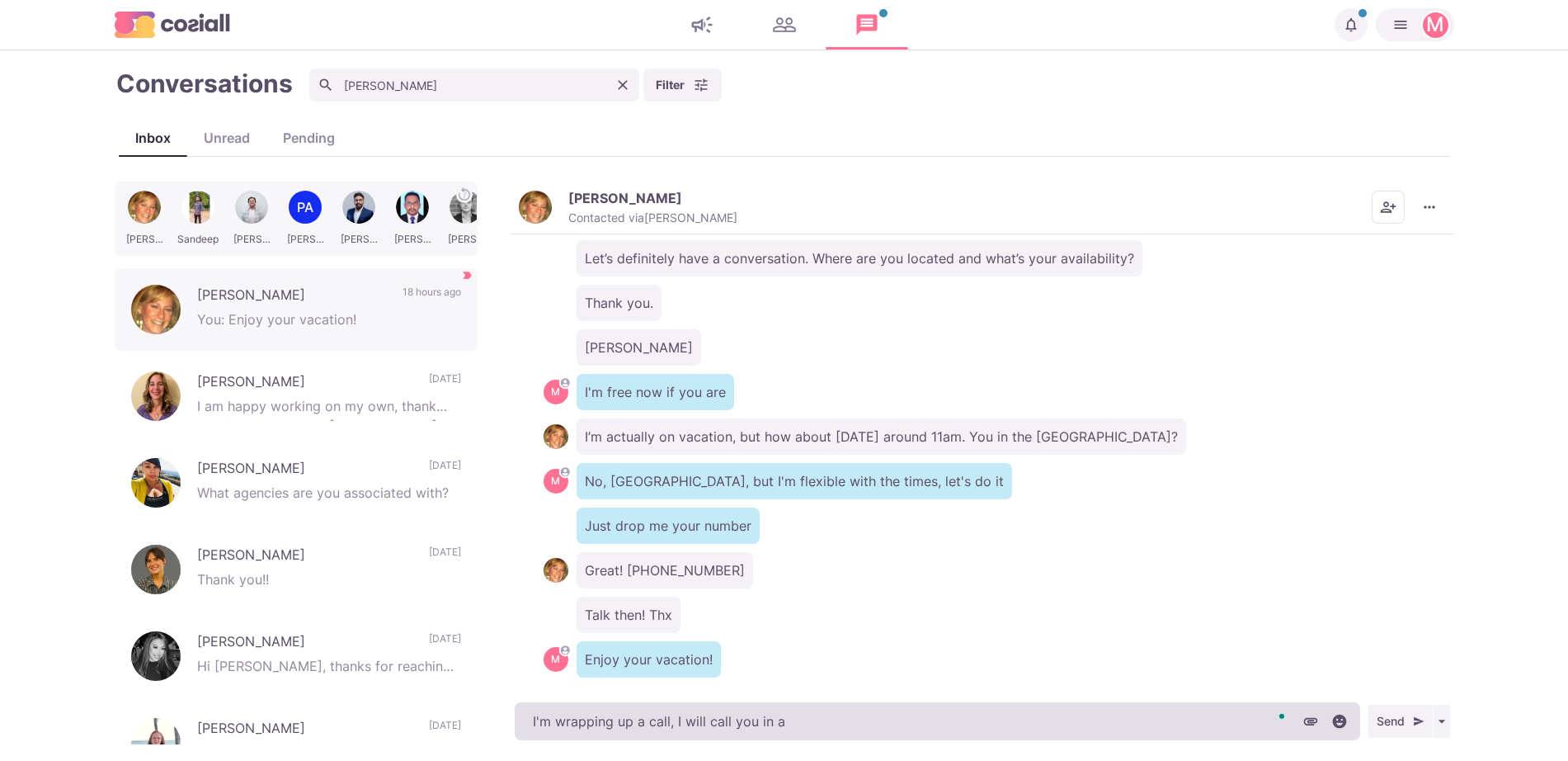
type textarea "x"
type textarea "I'm wrapping up a call, I will call you in a"
type textarea "x"
type textarea "I'm wrapping up a call, I will call you in a s"
type textarea "x"
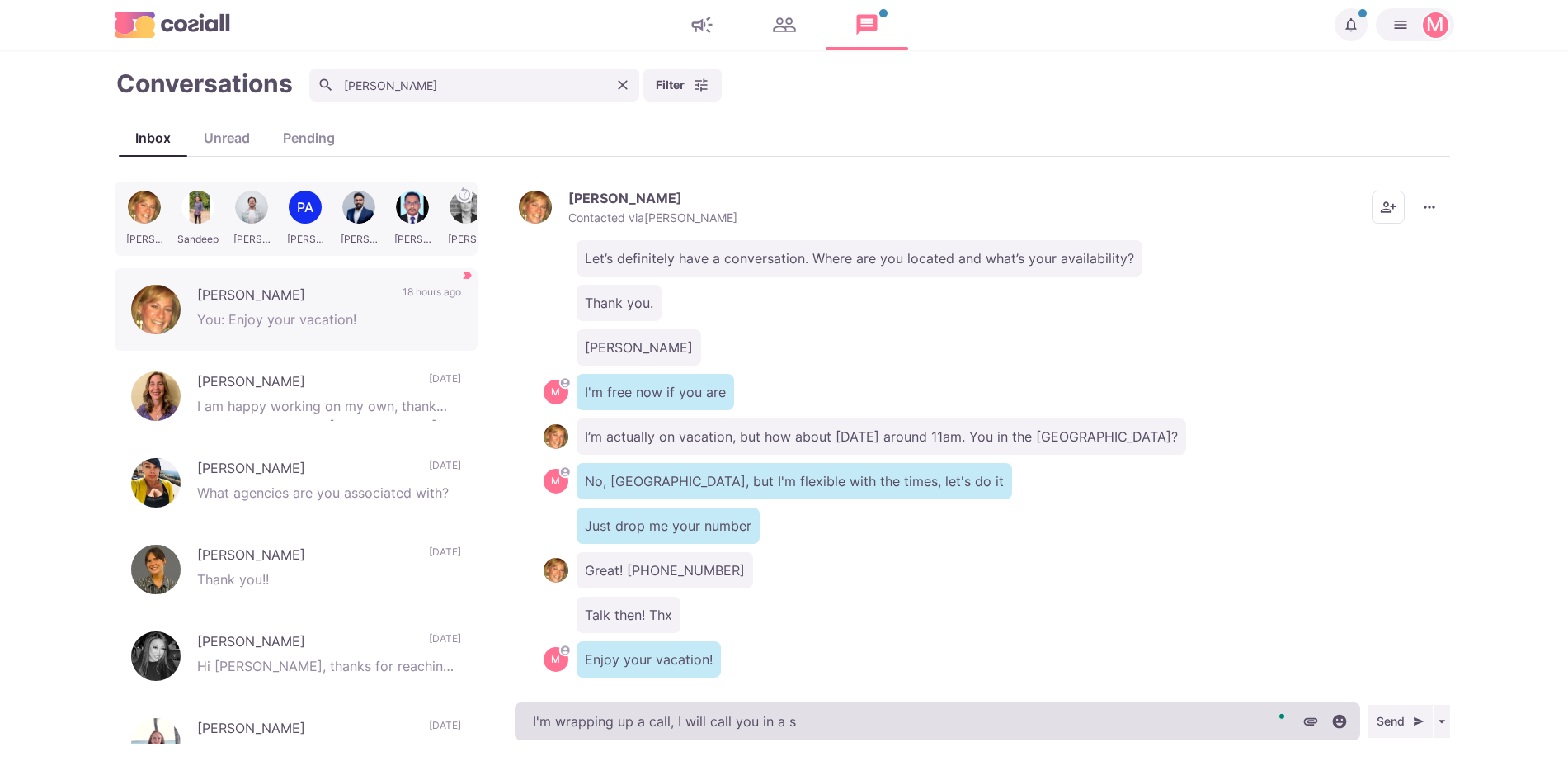
type textarea "I'm wrapping up a call, I will call you in a se"
type textarea "x"
type textarea "I'm wrapping up a call, I will call you in a sec"
type textarea "x"
type textarea "I'm wrapping up a call, I will call you in a sec"
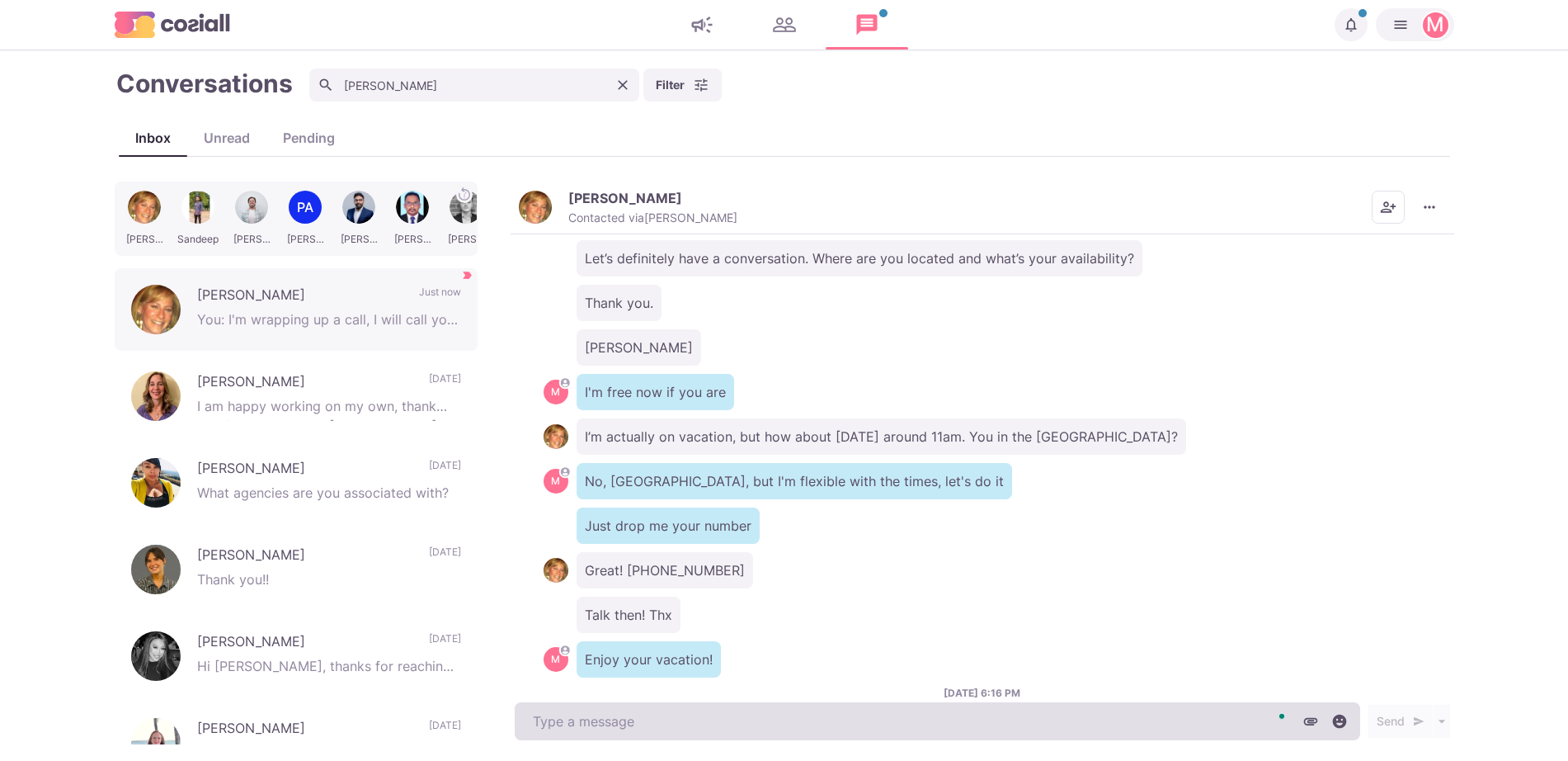
scroll to position [776, 0]
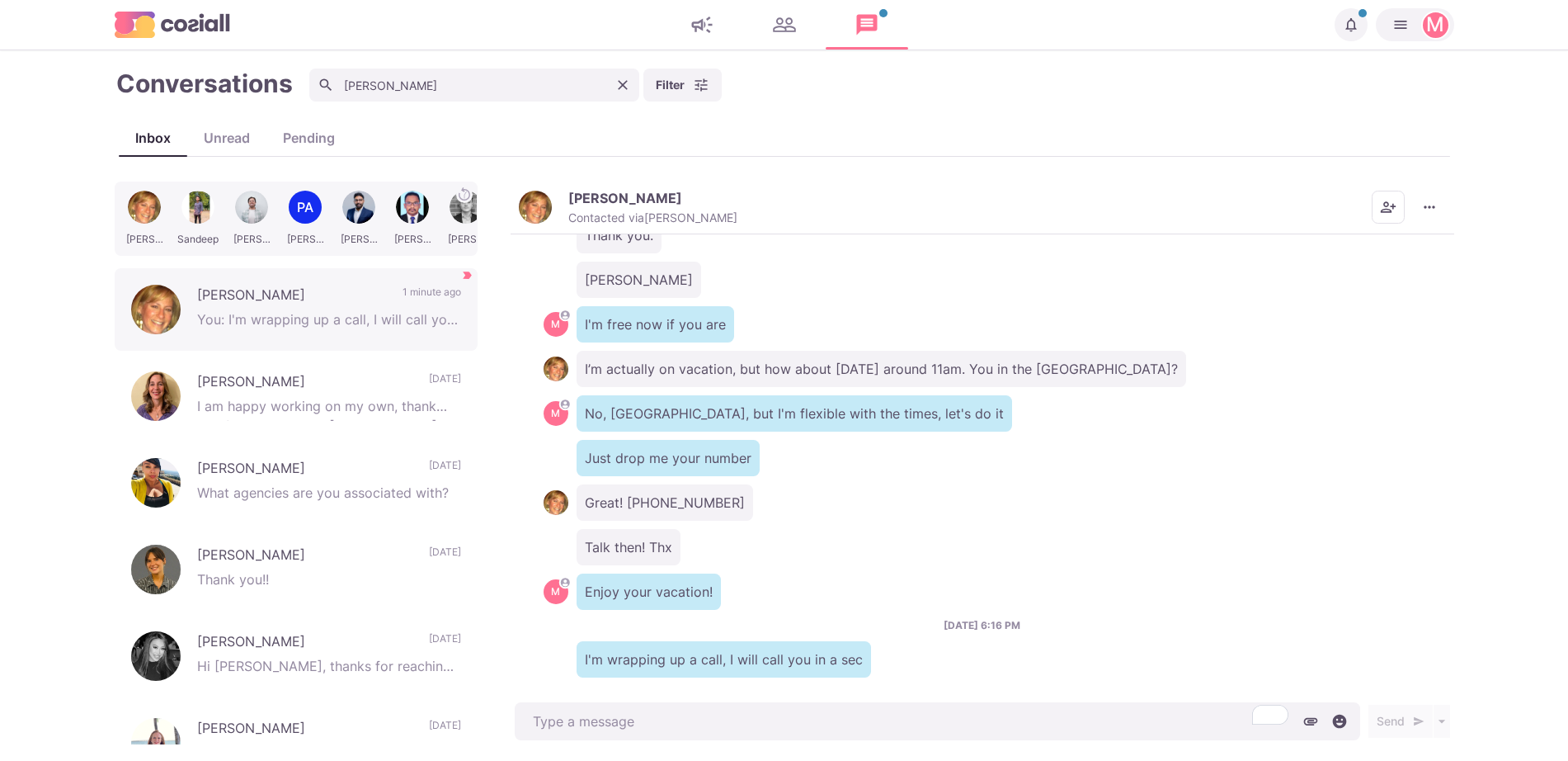
click at [548, 204] on img "button" at bounding box center [535, 207] width 33 height 33
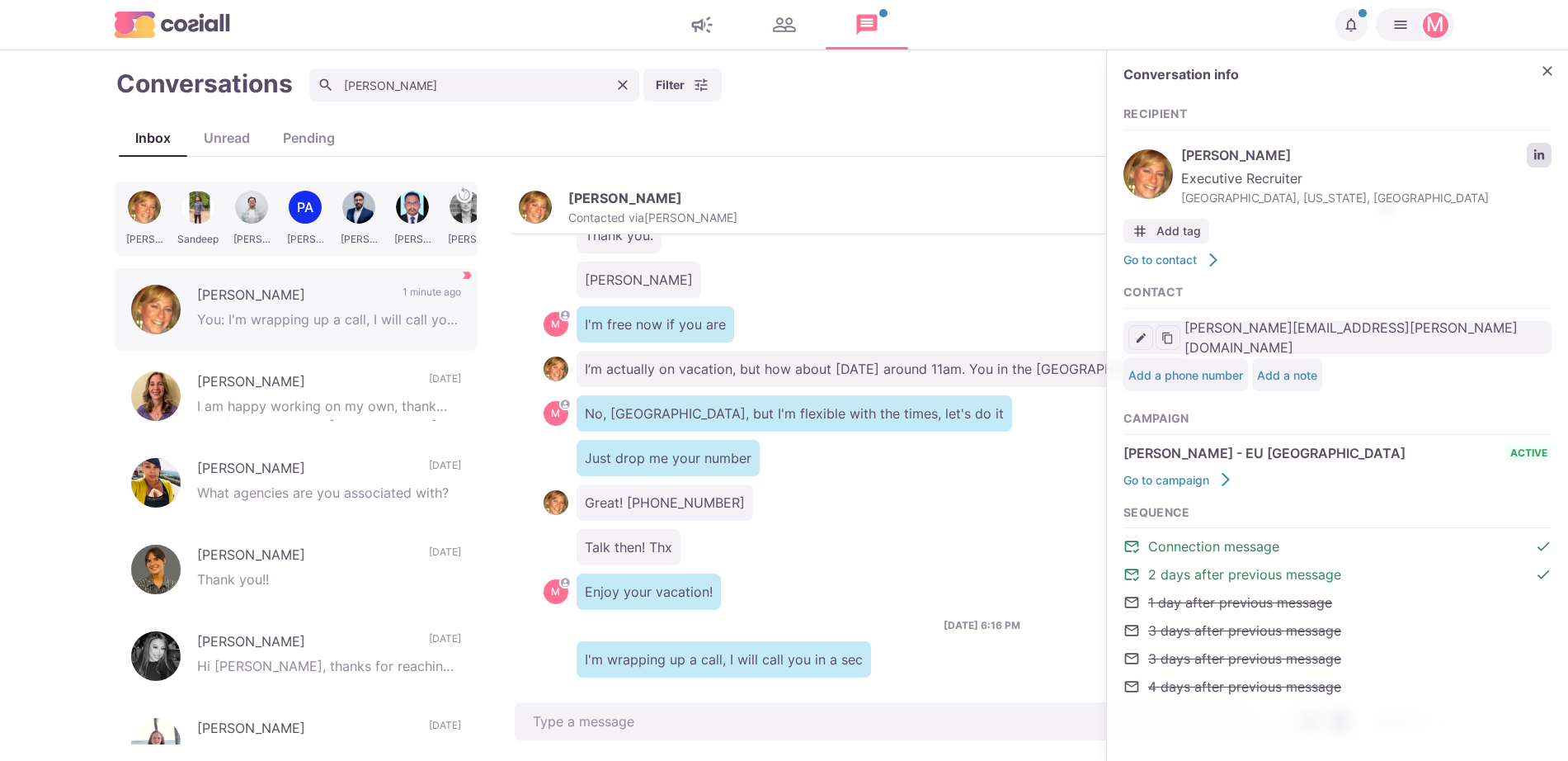
click at [1528, 155] on link "LinkedIn profile link" at bounding box center [1539, 156] width 25 height 25
click at [1558, 70] on button "Close" at bounding box center [1547, 71] width 25 height 25
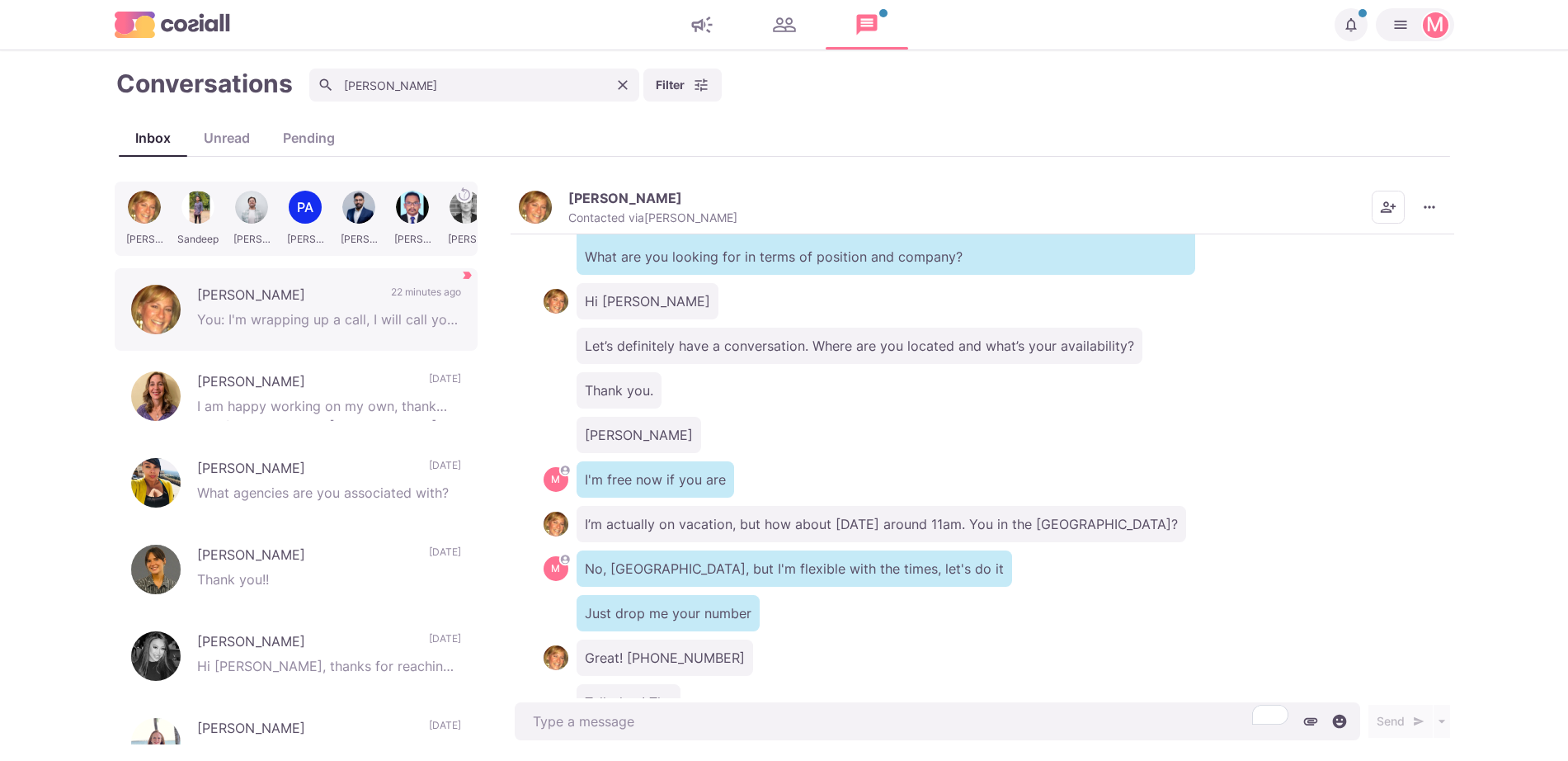
scroll to position [650, 0]
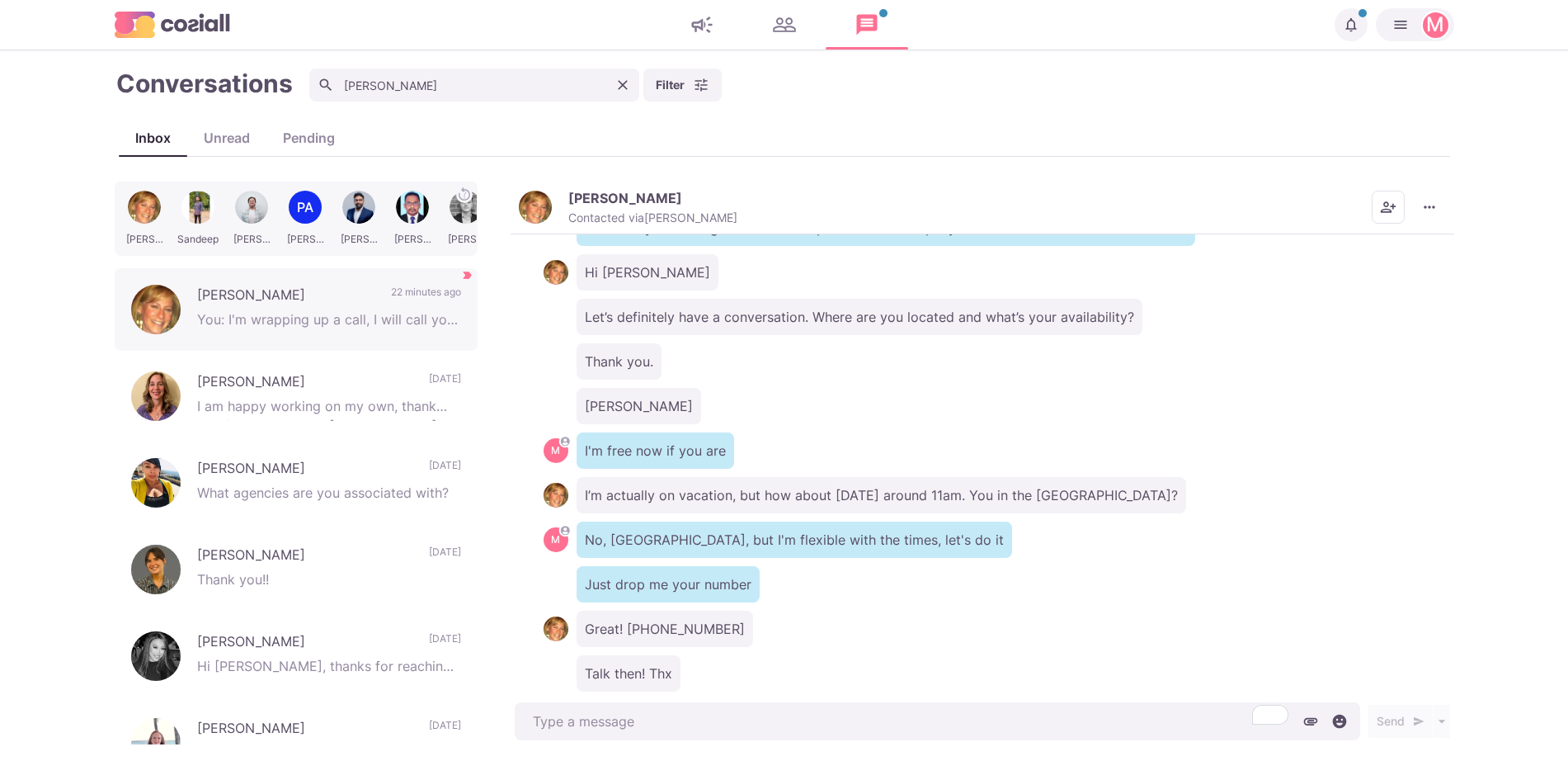
type textarea "x"
